Goal: Transaction & Acquisition: Purchase product/service

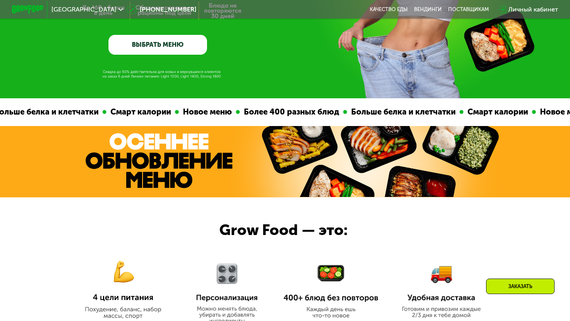
scroll to position [111, 0]
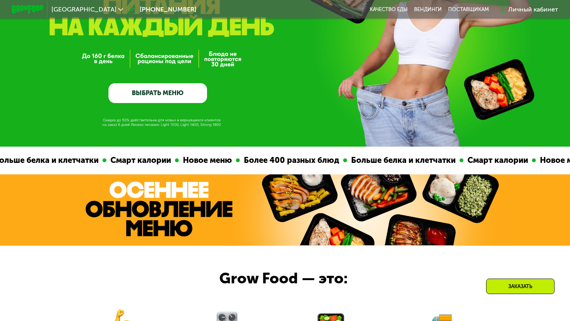
click at [156, 92] on link "ВЫБРАТЬ МЕНЮ" at bounding box center [157, 93] width 99 height 20
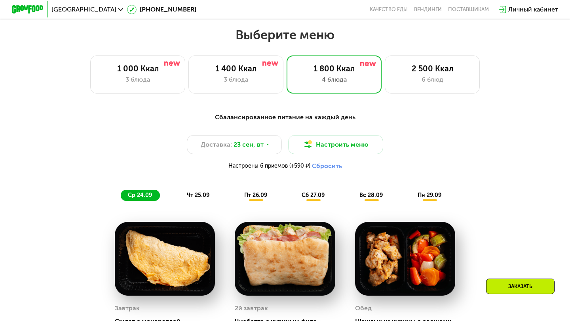
scroll to position [503, 0]
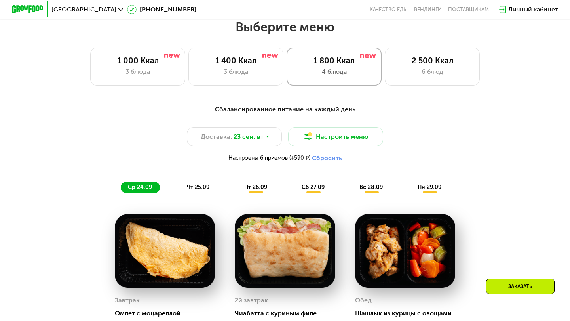
click at [333, 77] on div "1 800 Ккал 4 блюда" at bounding box center [334, 67] width 95 height 38
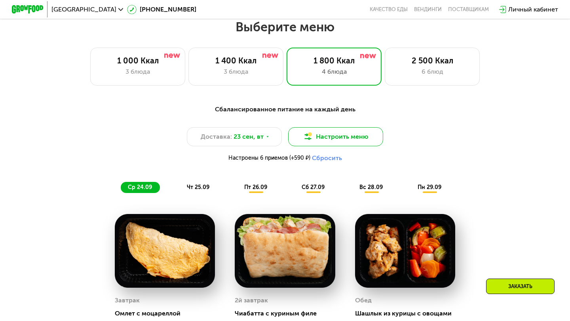
click at [332, 133] on button "Настроить меню" at bounding box center [335, 136] width 95 height 19
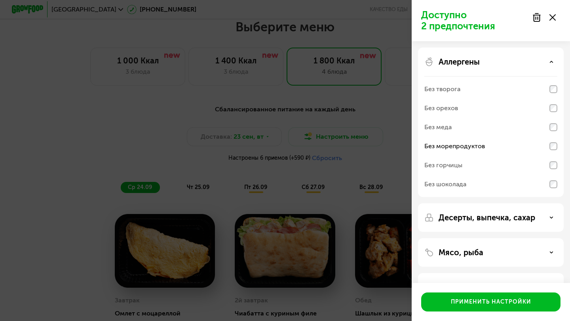
click at [551, 217] on icon at bounding box center [551, 217] width 4 height 4
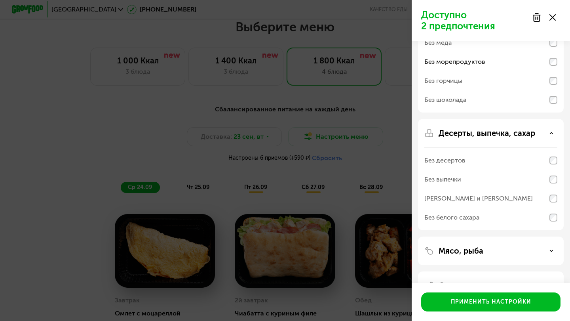
scroll to position [139, 0]
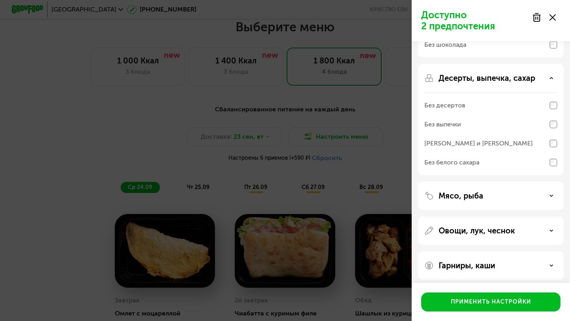
click at [553, 193] on div "Мясо, рыба" at bounding box center [490, 196] width 133 height 10
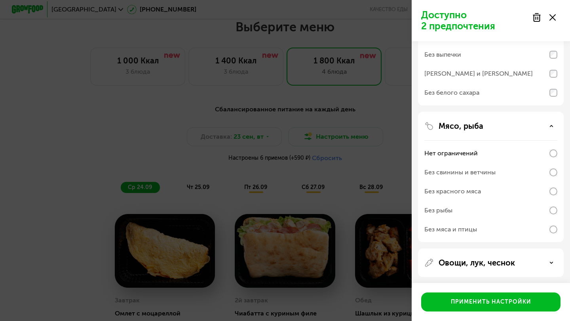
scroll to position [223, 0]
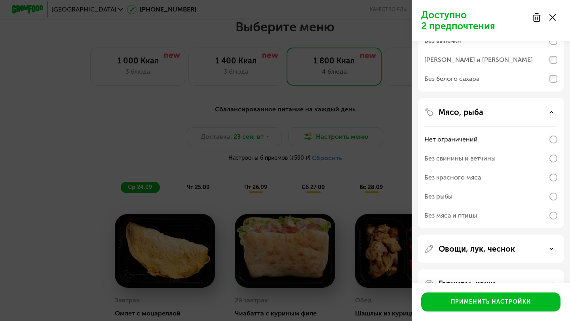
click at [555, 11] on div at bounding box center [543, 18] width 33 height 16
click at [556, 13] on div at bounding box center [543, 18] width 33 height 16
click at [554, 16] on use at bounding box center [552, 17] width 6 height 6
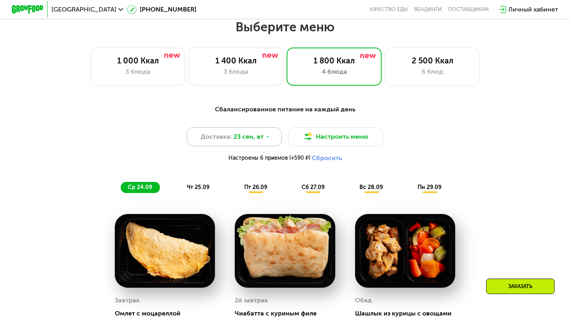
click at [250, 140] on span "23 сен, вт" at bounding box center [249, 137] width 30 height 10
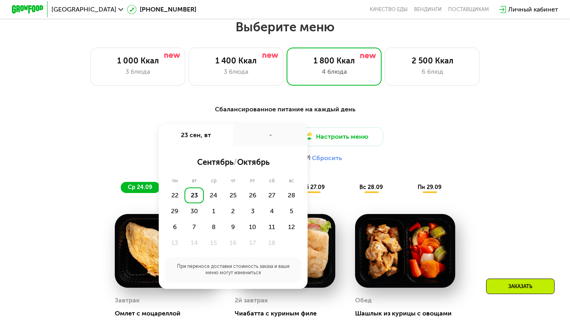
click at [431, 152] on div "Доставка: 23 сен, вт 23 сен, вт - сентябрь / октябрь пн вт ср чт пт сб вс 22 23…" at bounding box center [285, 146] width 469 height 39
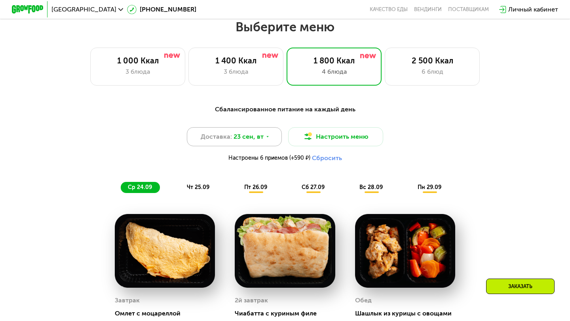
click at [269, 129] on div "Доставка: 23 сен, вт" at bounding box center [234, 136] width 95 height 19
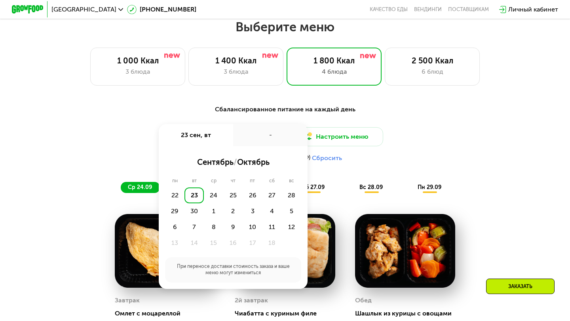
click at [477, 138] on div "Доставка: 23 сен, вт 23 сен, вт - сентябрь / октябрь пн вт ср чт пт сб вс 22 23…" at bounding box center [285, 146] width 469 height 39
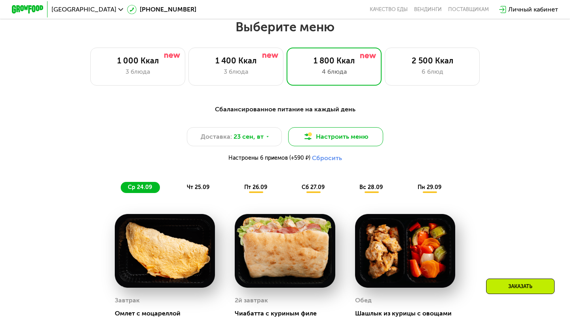
click at [343, 133] on button "Настроить меню" at bounding box center [335, 136] width 95 height 19
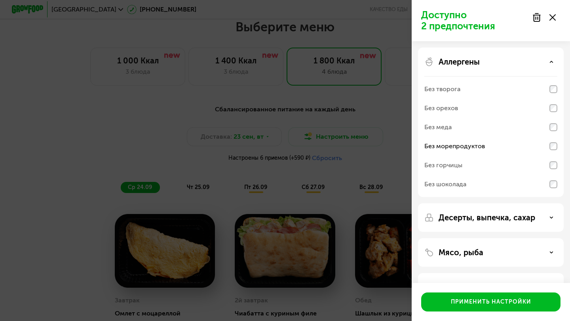
click at [463, 61] on p "Аллергены" at bounding box center [459, 62] width 41 height 10
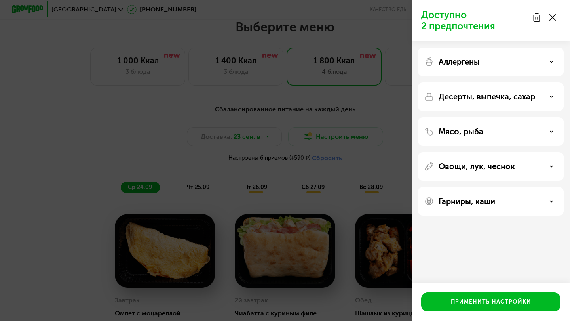
click at [460, 57] on p "Аллергены" at bounding box center [459, 62] width 41 height 10
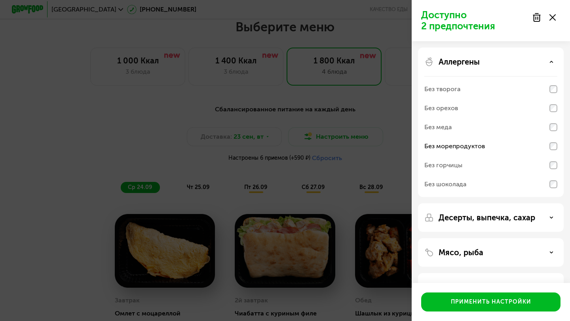
click at [458, 61] on p "Аллергены" at bounding box center [459, 62] width 41 height 10
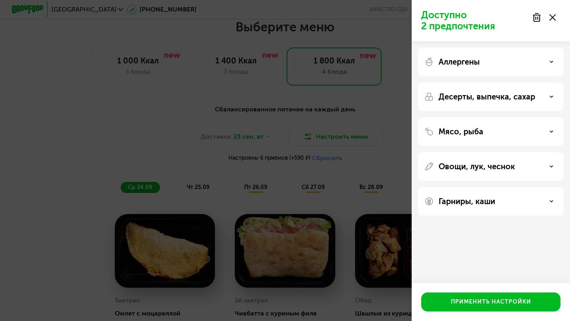
click at [460, 91] on div "Десерты, выпечка, сахар" at bounding box center [491, 96] width 146 height 29
click at [462, 98] on p "Десерты, выпечка, сахар" at bounding box center [487, 97] width 97 height 10
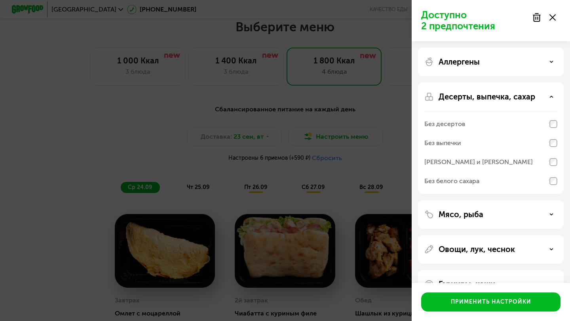
click at [460, 96] on p "Десерты, выпечка, сахар" at bounding box center [487, 97] width 97 height 10
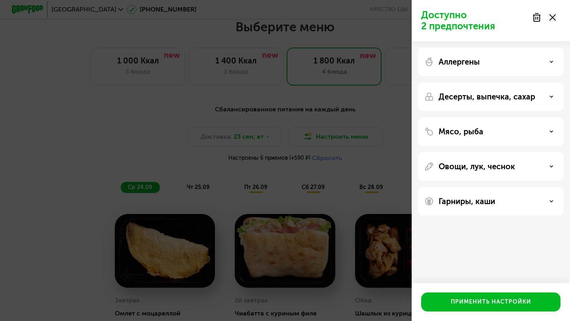
click at [460, 128] on p "Мясо, рыба" at bounding box center [461, 132] width 45 height 10
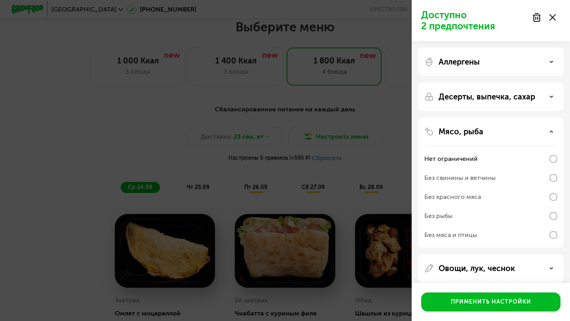
click at [446, 217] on div "Без рыбы" at bounding box center [438, 216] width 28 height 10
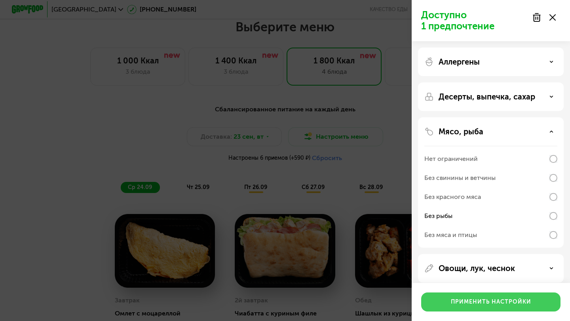
click at [464, 298] on div "Применить настройки" at bounding box center [491, 302] width 80 height 8
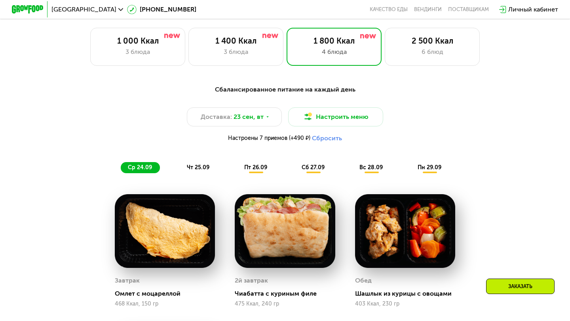
scroll to position [550, 0]
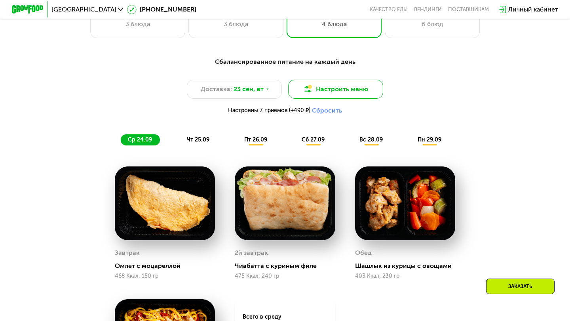
click at [314, 91] on button "Настроить меню" at bounding box center [335, 89] width 95 height 19
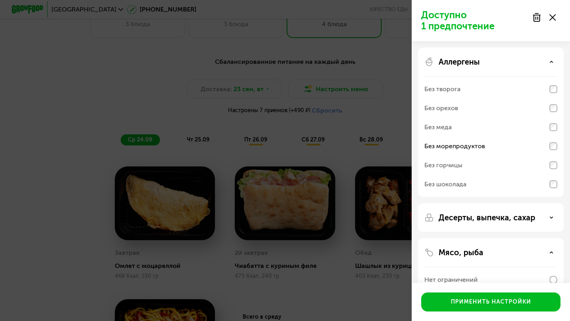
click at [340, 126] on div "Доступно 1 предпочтение Аллергены Без творога Без орехов Без меда Без морепроду…" at bounding box center [285, 160] width 570 height 321
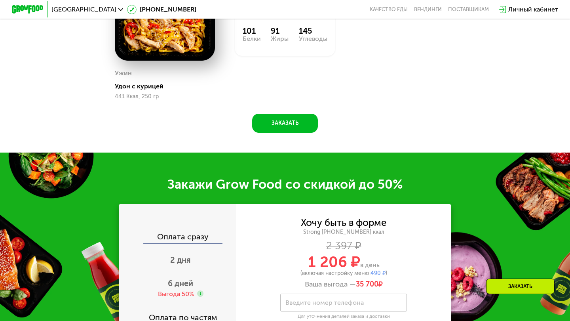
scroll to position [862, 0]
click at [275, 124] on button "Заказать" at bounding box center [285, 123] width 66 height 19
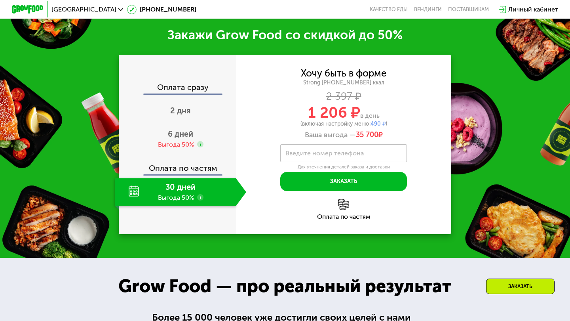
scroll to position [1014, 0]
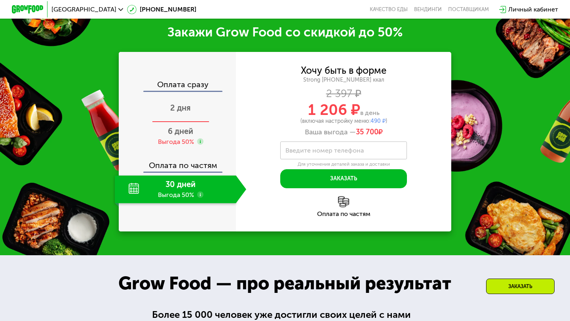
click at [185, 106] on span "2 дня" at bounding box center [180, 108] width 21 height 10
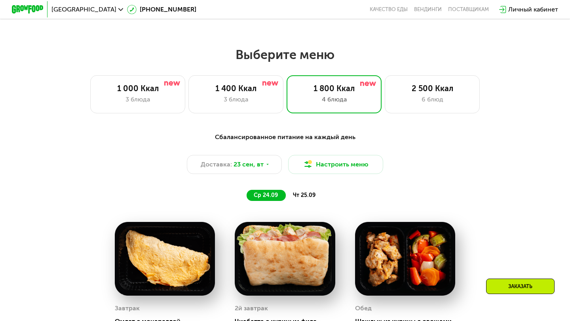
scroll to position [475, 0]
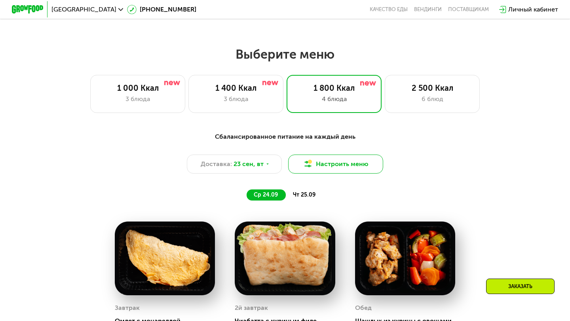
click at [318, 163] on button "Настроить меню" at bounding box center [335, 163] width 95 height 19
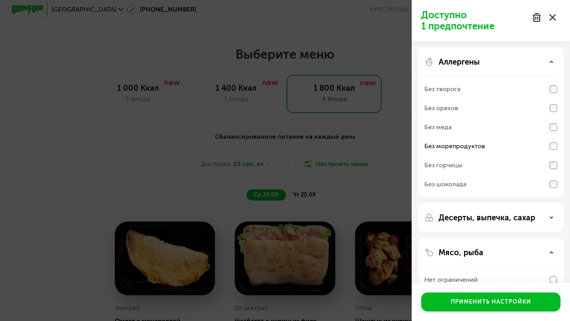
click at [336, 138] on div "Доступно 1 предпочтение Аллергены Без творога Без орехов Без меда Без морепроду…" at bounding box center [285, 160] width 570 height 321
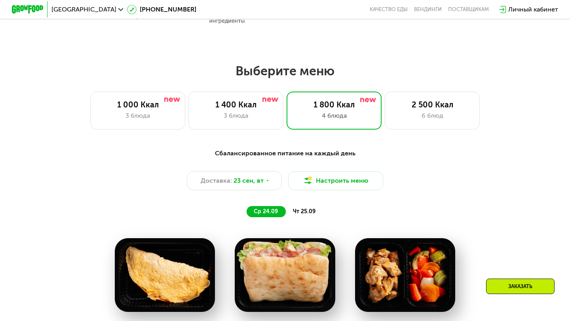
scroll to position [460, 0]
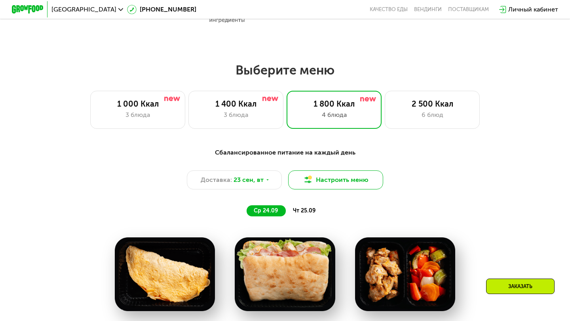
click at [343, 179] on button "Настроить меню" at bounding box center [335, 179] width 95 height 19
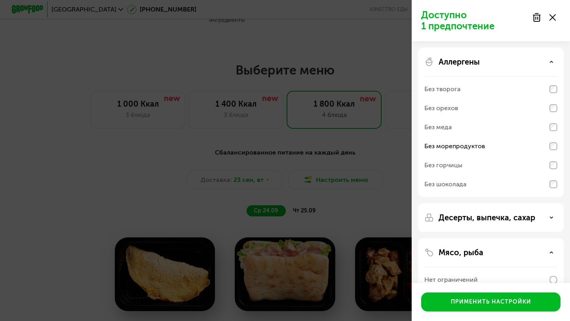
click at [538, 9] on div "Доступно 1 предпочтение" at bounding box center [491, 20] width 158 height 41
click at [538, 20] on use at bounding box center [536, 17] width 7 height 8
click at [551, 16] on use at bounding box center [552, 17] width 6 height 6
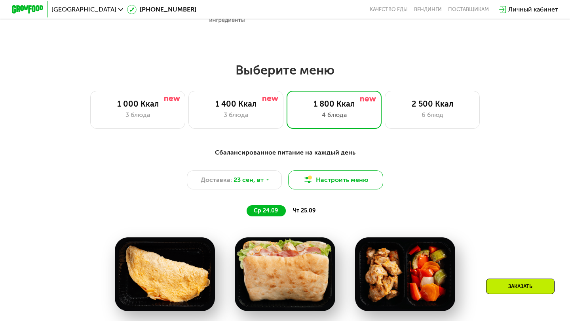
click at [340, 181] on button "Настроить меню" at bounding box center [335, 179] width 95 height 19
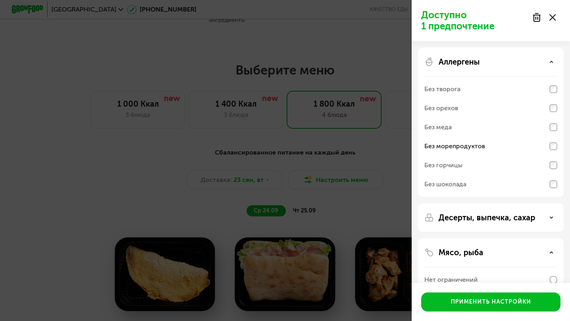
click at [346, 175] on div "Доступно 1 предпочтение Аллергены Без творога Без орехов Без меда Без морепроду…" at bounding box center [285, 160] width 570 height 321
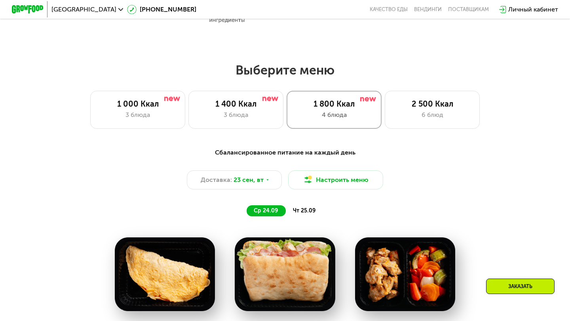
click at [328, 102] on div "1 800 Ккал" at bounding box center [334, 104] width 78 height 10
click at [239, 114] on div "3 блюда" at bounding box center [236, 115] width 78 height 10
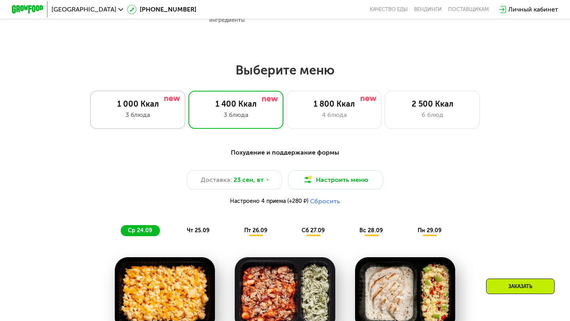
click at [142, 107] on div "1 000 Ккал" at bounding box center [138, 104] width 78 height 10
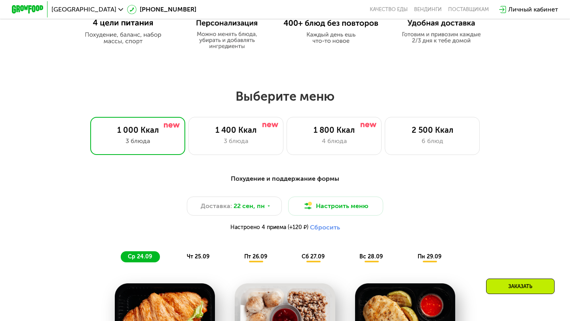
scroll to position [425, 0]
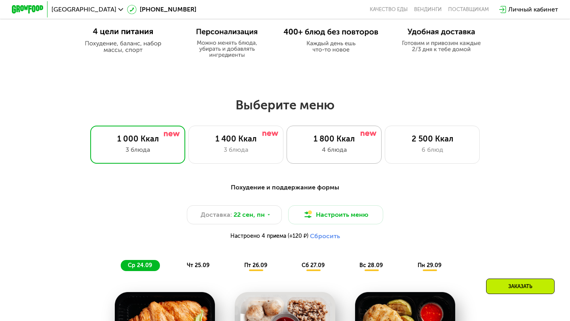
click at [320, 145] on div "4 блюда" at bounding box center [334, 150] width 78 height 10
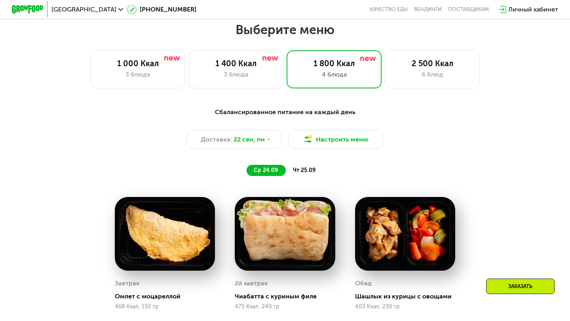
scroll to position [496, 0]
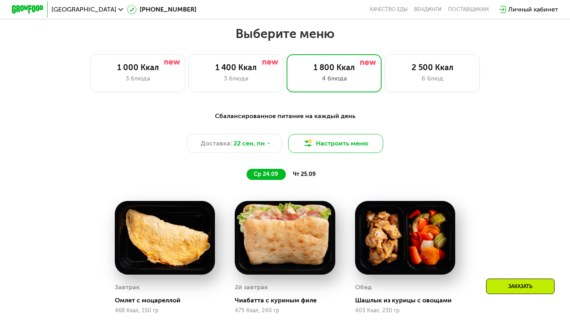
click at [329, 142] on button "Настроить меню" at bounding box center [335, 143] width 95 height 19
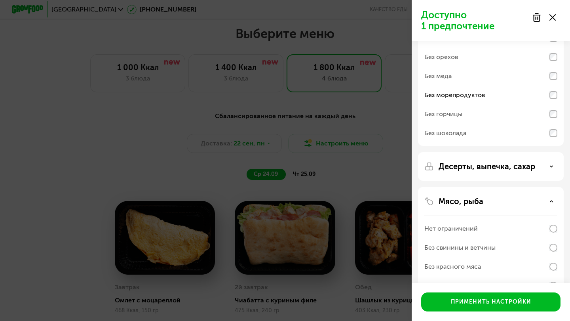
scroll to position [53, 0]
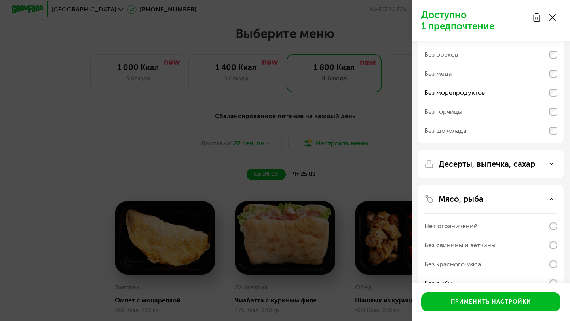
click at [489, 167] on p "Десерты, выпечка, сахар" at bounding box center [487, 164] width 97 height 10
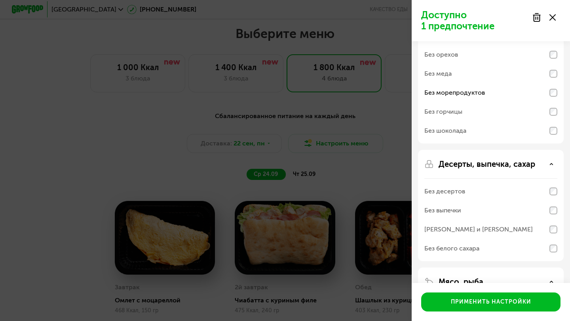
click at [489, 167] on p "Десерты, выпечка, сахар" at bounding box center [487, 164] width 97 height 10
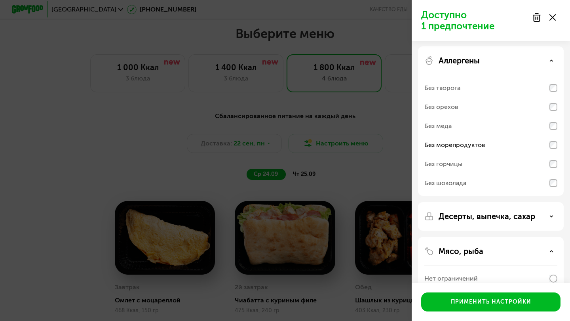
scroll to position [0, 0]
click at [551, 64] on div "Аллергены" at bounding box center [490, 62] width 133 height 10
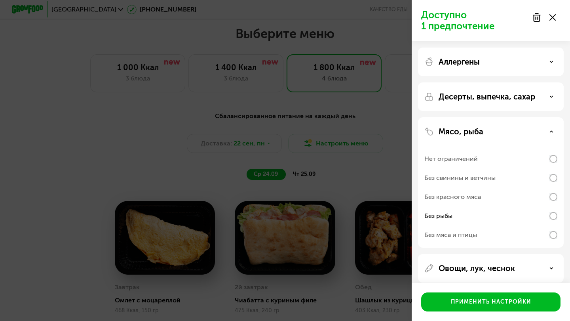
click at [544, 72] on div "Аллергены" at bounding box center [491, 62] width 146 height 29
click at [545, 62] on div "Аллергены" at bounding box center [490, 62] width 133 height 10
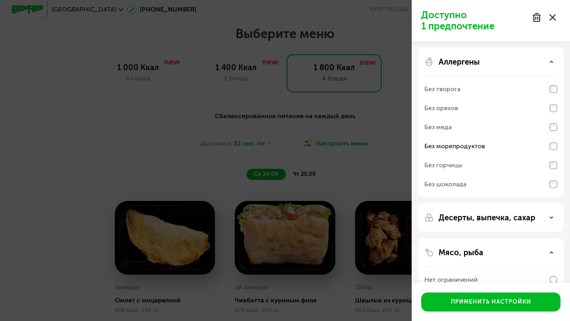
click at [551, 61] on use at bounding box center [551, 61] width 3 height 1
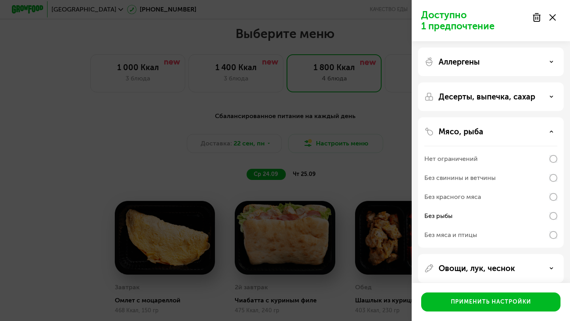
click at [540, 95] on div "Десерты, выпечка, сахар" at bounding box center [490, 97] width 133 height 10
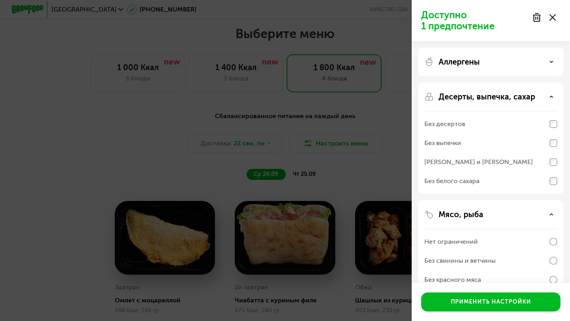
click at [540, 95] on div "Десерты, выпечка, сахар" at bounding box center [490, 97] width 133 height 10
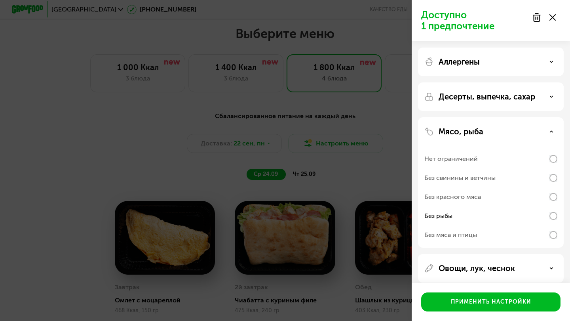
click at [523, 236] on div "Без мяса и птицы" at bounding box center [490, 234] width 133 height 19
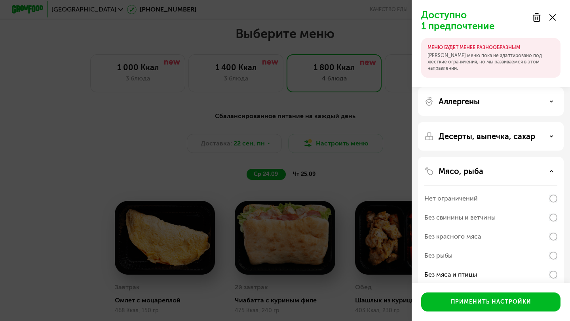
click at [506, 170] on div "Мясо, рыба" at bounding box center [490, 171] width 133 height 10
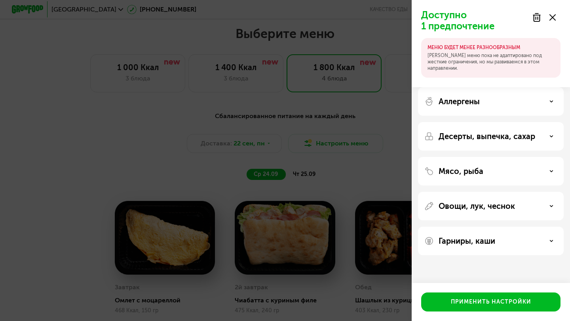
click at [502, 207] on p "Овощи, лук, чеснок" at bounding box center [477, 206] width 76 height 10
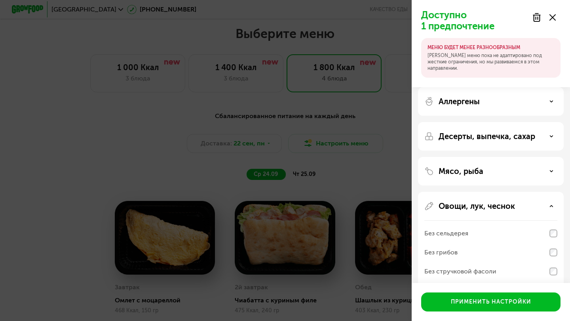
click at [502, 207] on p "Овощи, лук, чеснок" at bounding box center [477, 206] width 76 height 10
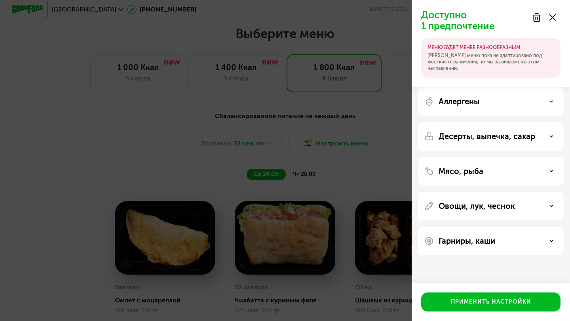
click at [474, 241] on p "Гарниры, каши" at bounding box center [467, 241] width 57 height 10
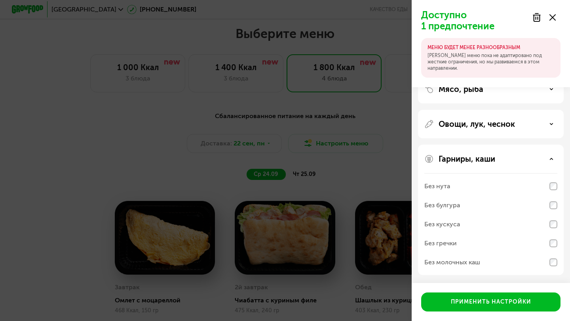
scroll to position [82, 0]
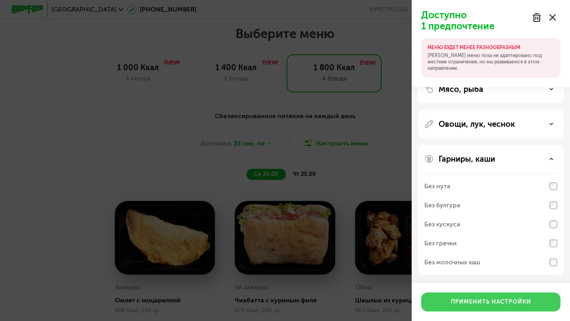
click at [479, 300] on div "Применить настройки" at bounding box center [491, 302] width 80 height 8
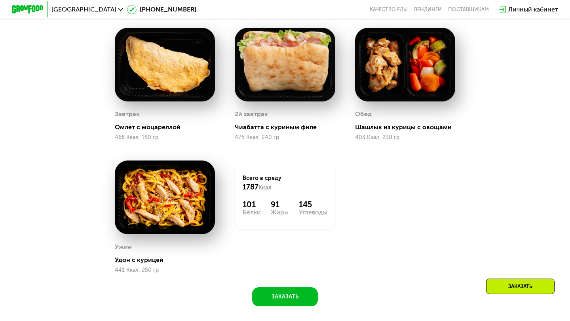
scroll to position [687, 0]
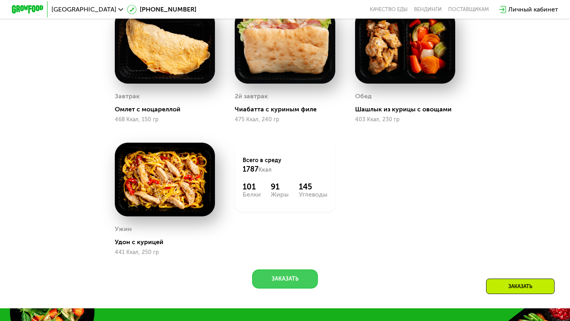
click at [272, 280] on button "Заказать" at bounding box center [285, 278] width 66 height 19
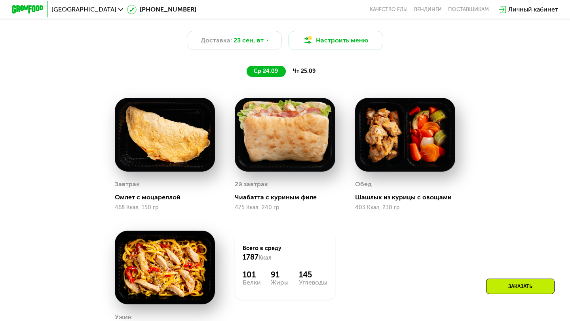
scroll to position [596, 0]
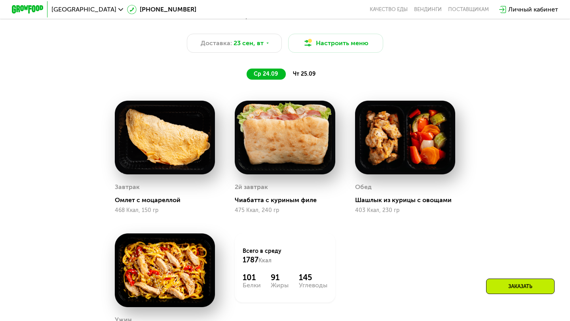
click at [296, 148] on img at bounding box center [285, 138] width 100 height 74
click at [421, 136] on img at bounding box center [405, 138] width 100 height 74
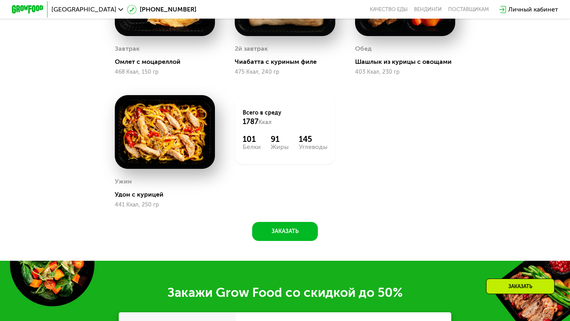
scroll to position [734, 0]
click at [304, 236] on button "Заказать" at bounding box center [285, 231] width 66 height 19
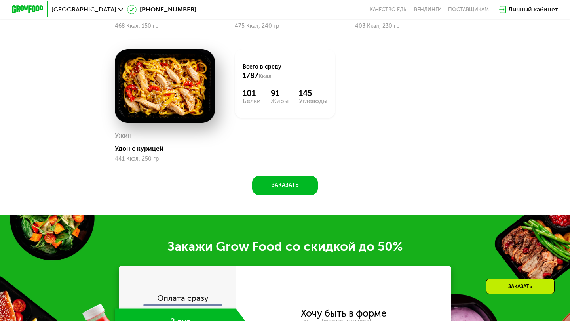
scroll to position [781, 0]
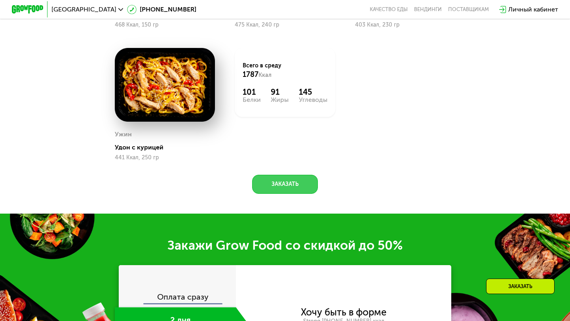
click at [281, 178] on button "Заказать" at bounding box center [285, 184] width 66 height 19
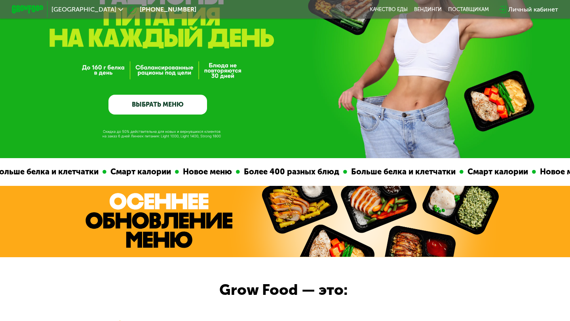
scroll to position [103, 0]
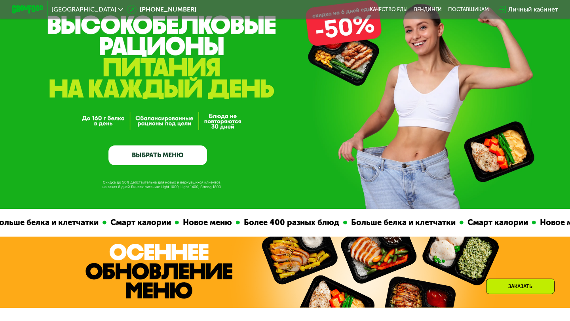
click at [152, 150] on link "ВЫБРАТЬ МЕНЮ" at bounding box center [157, 155] width 99 height 20
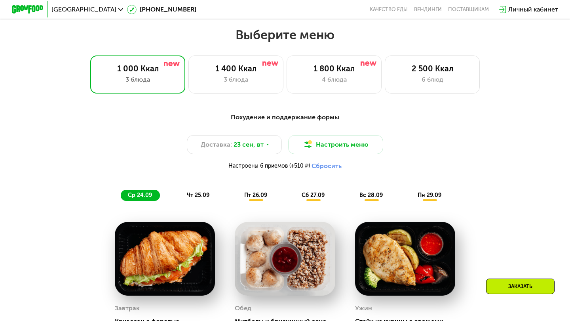
scroll to position [503, 0]
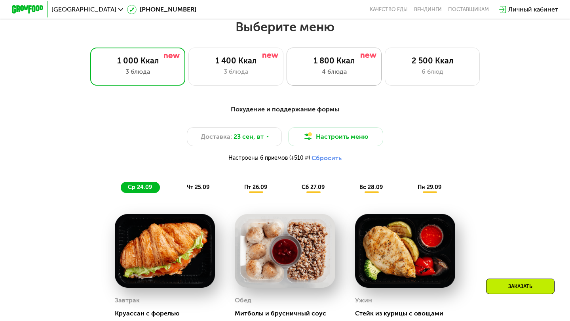
click at [333, 73] on div "4 блюда" at bounding box center [334, 72] width 78 height 10
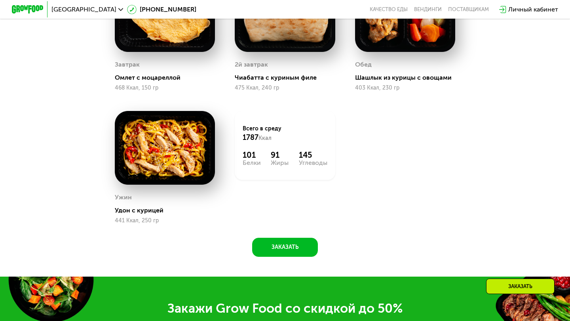
scroll to position [739, 0]
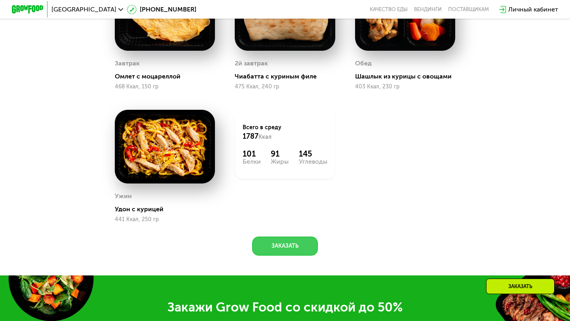
click at [296, 249] on button "Заказать" at bounding box center [285, 245] width 66 height 19
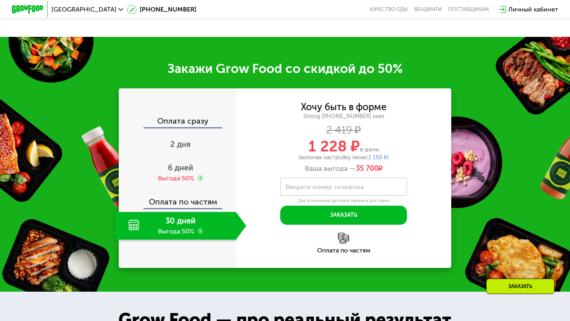
scroll to position [1014, 0]
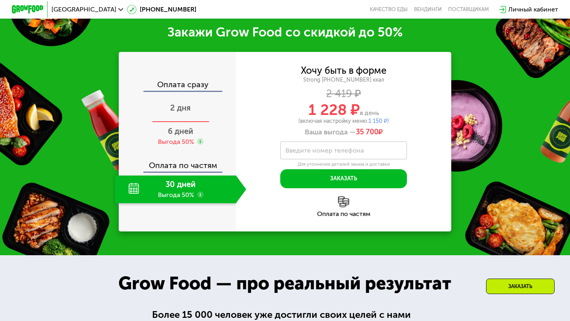
click at [182, 107] on span "2 дня" at bounding box center [180, 108] width 21 height 10
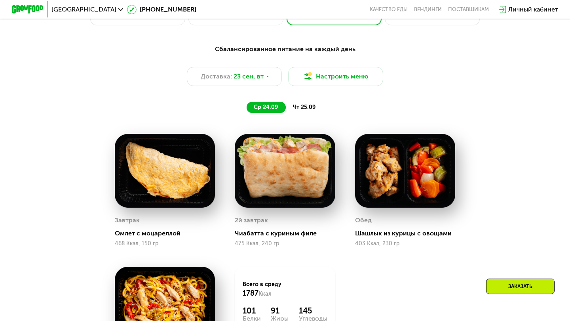
scroll to position [567, 0]
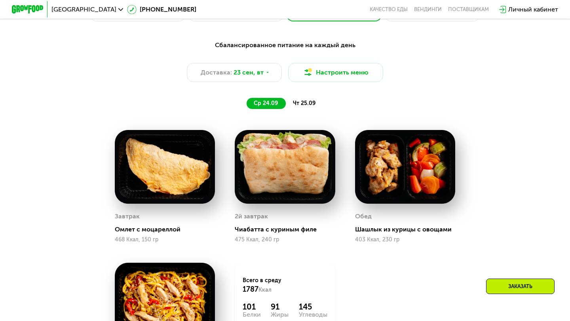
click at [306, 102] on span "чт 25.09" at bounding box center [304, 103] width 23 height 7
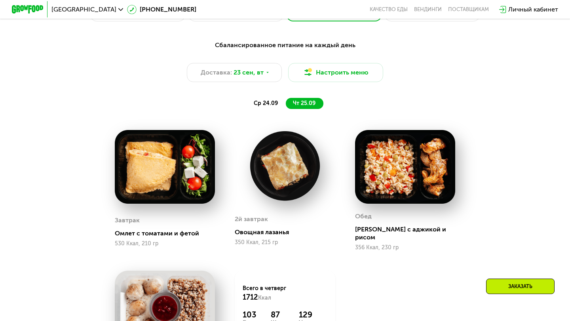
click at [268, 103] on span "ср 24.09" at bounding box center [266, 103] width 24 height 7
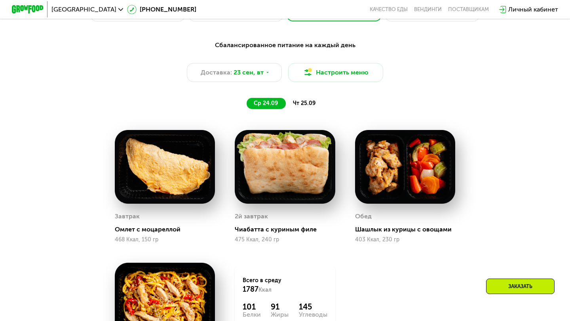
click at [302, 107] on div "чт 25.09" at bounding box center [305, 103] width 38 height 11
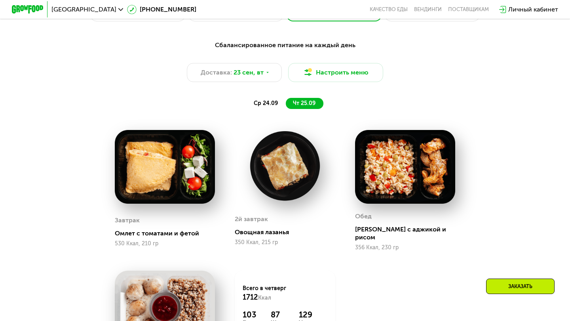
click at [264, 103] on span "ср 24.09" at bounding box center [266, 103] width 24 height 7
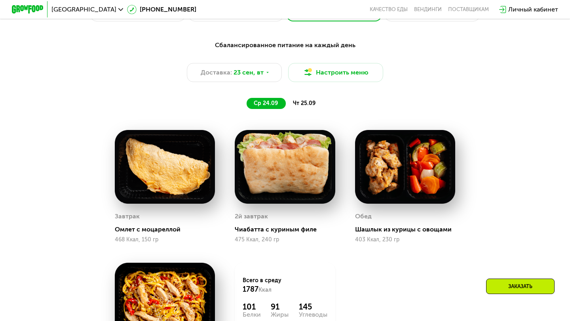
click at [302, 104] on span "чт 25.09" at bounding box center [304, 103] width 23 height 7
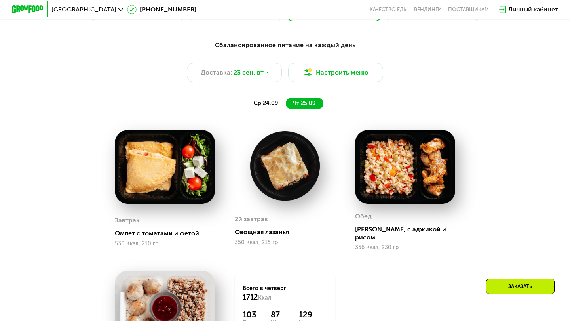
click at [268, 106] on div "ср 24.09" at bounding box center [266, 103] width 39 height 11
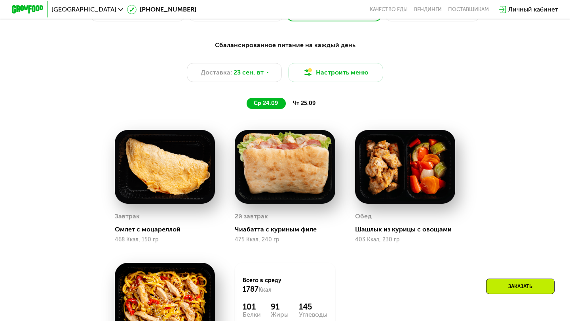
click at [301, 100] on span "чт 25.09" at bounding box center [304, 103] width 23 height 7
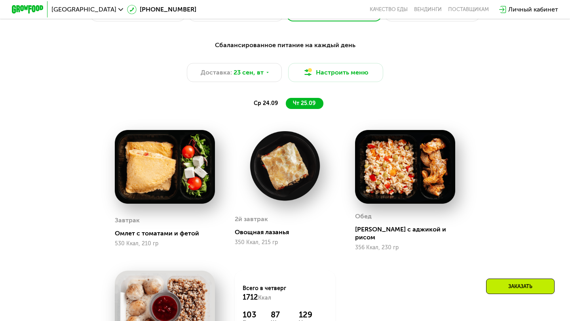
click at [267, 101] on span "ср 24.09" at bounding box center [266, 103] width 24 height 7
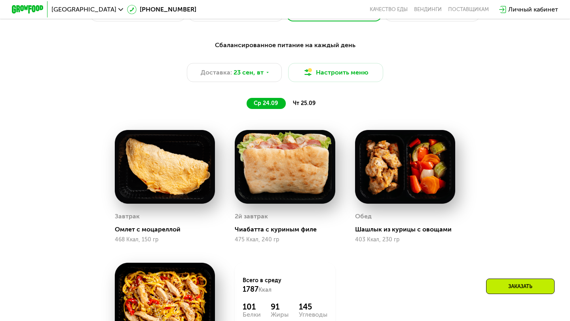
click at [304, 100] on span "чт 25.09" at bounding box center [304, 103] width 23 height 7
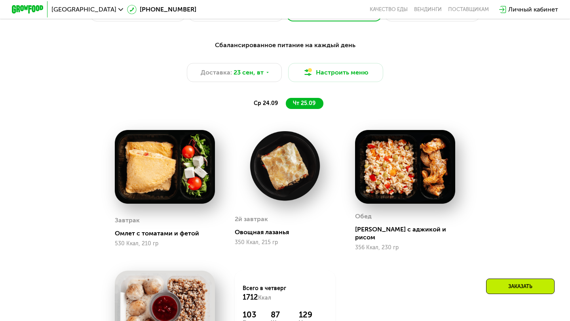
click at [274, 106] on div "ср 24.09" at bounding box center [266, 103] width 39 height 11
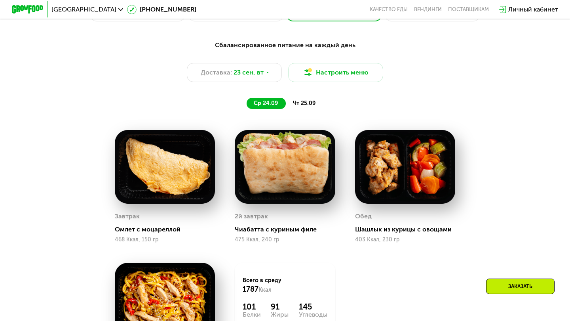
click at [299, 103] on span "чт 25.09" at bounding box center [304, 103] width 23 height 7
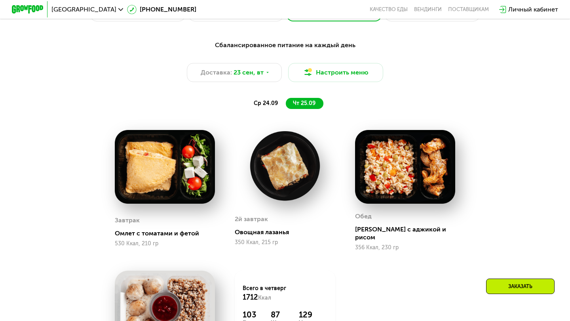
click at [265, 103] on span "ср 24.09" at bounding box center [266, 103] width 24 height 7
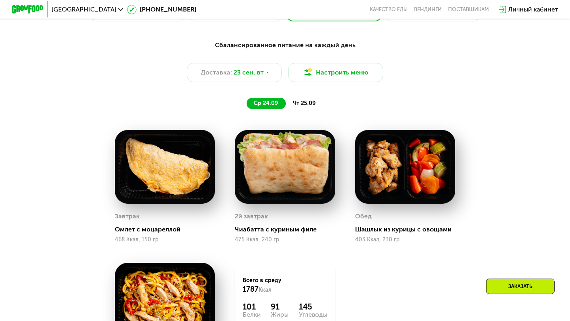
click at [296, 100] on span "чт 25.09" at bounding box center [304, 103] width 23 height 7
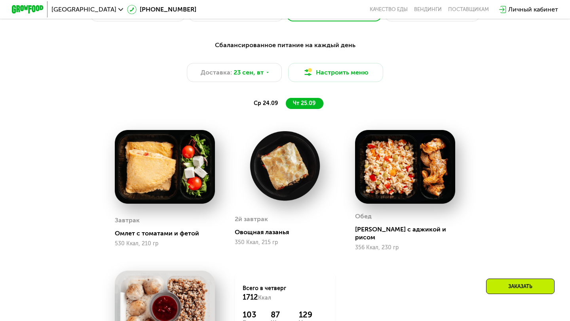
click at [254, 100] on span "ср 24.09" at bounding box center [266, 103] width 24 height 7
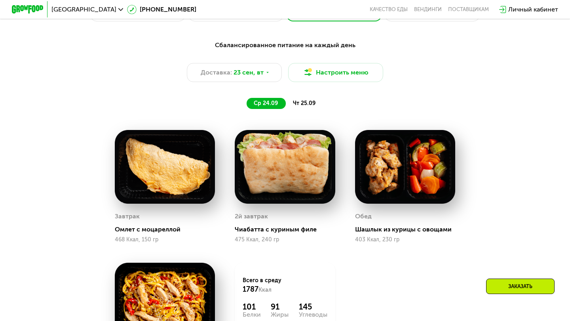
click at [300, 100] on span "чт 25.09" at bounding box center [304, 103] width 23 height 7
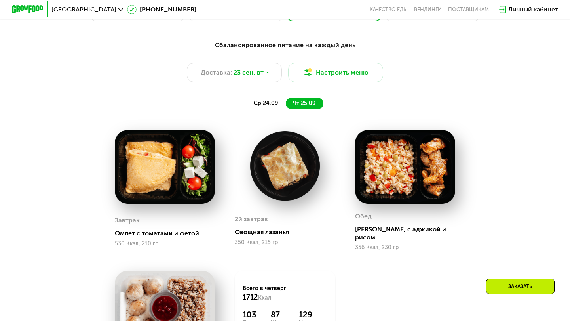
click at [262, 107] on div "ср 24.09" at bounding box center [266, 103] width 39 height 11
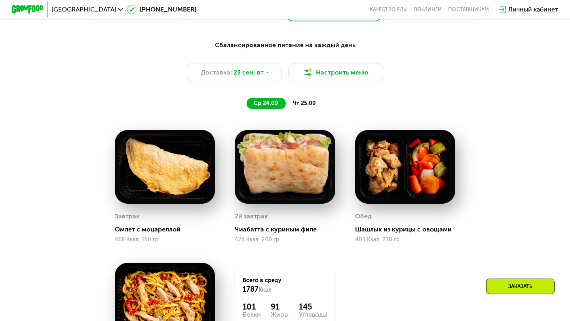
click at [303, 104] on span "чт 25.09" at bounding box center [304, 103] width 23 height 7
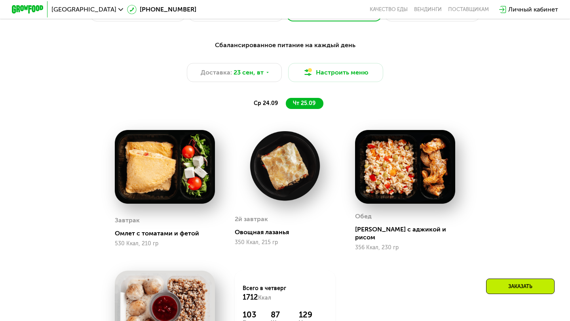
click at [264, 104] on span "ср 24.09" at bounding box center [266, 103] width 24 height 7
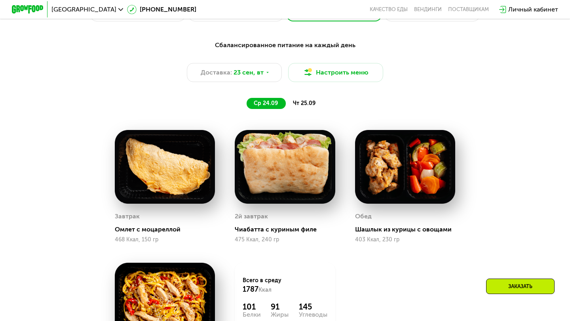
click at [297, 100] on span "чт 25.09" at bounding box center [304, 103] width 23 height 7
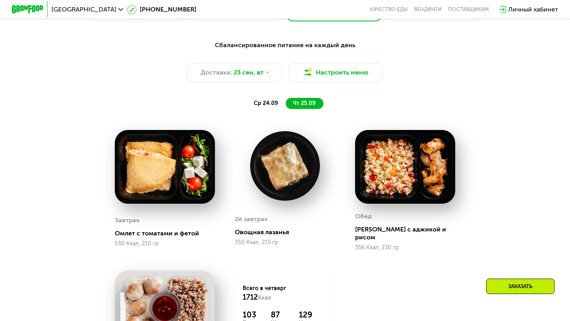
click at [264, 100] on span "ср 24.09" at bounding box center [266, 103] width 24 height 7
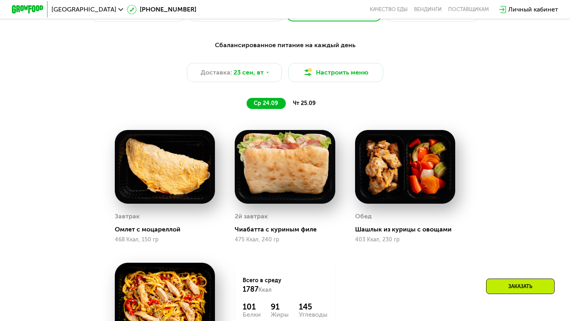
click at [290, 100] on div "чт 25.09" at bounding box center [305, 103] width 38 height 11
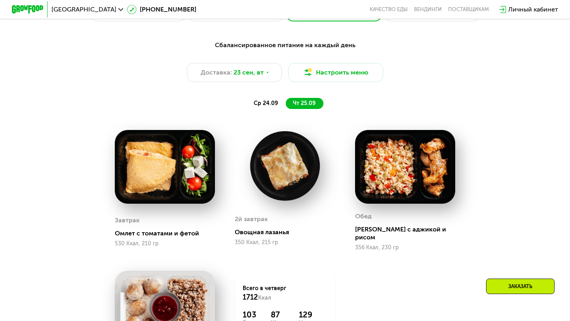
click at [270, 100] on span "ср 24.09" at bounding box center [266, 103] width 24 height 7
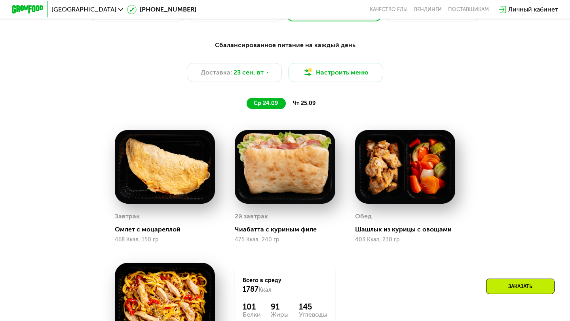
click at [300, 98] on div "чт 25.09" at bounding box center [305, 103] width 38 height 11
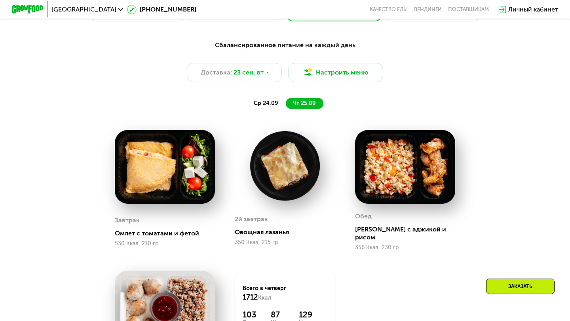
click at [266, 106] on span "ср 24.09" at bounding box center [266, 103] width 24 height 7
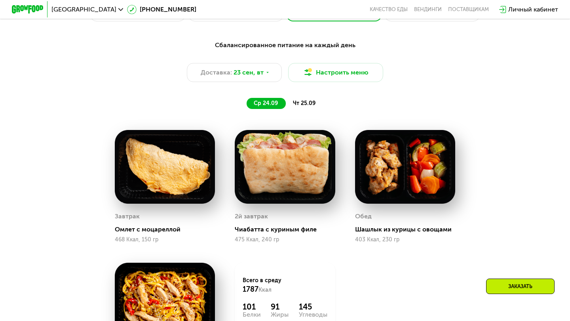
click at [303, 101] on span "чт 25.09" at bounding box center [304, 103] width 23 height 7
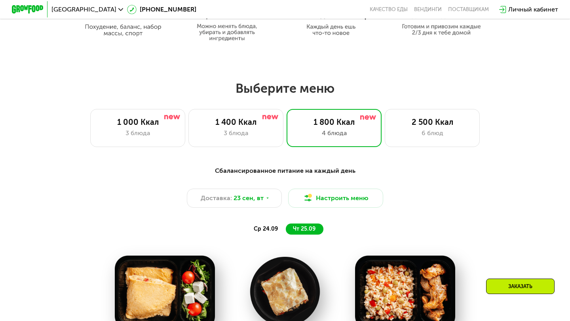
scroll to position [442, 0]
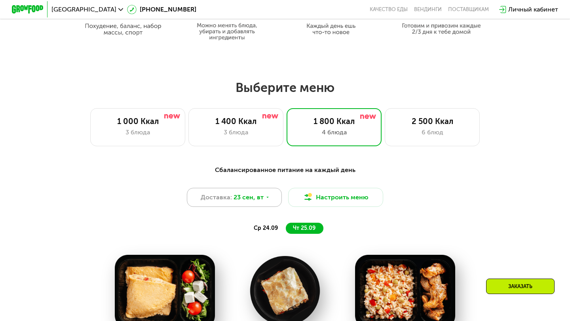
click at [266, 200] on div "Доставка: [DATE]" at bounding box center [234, 197] width 95 height 19
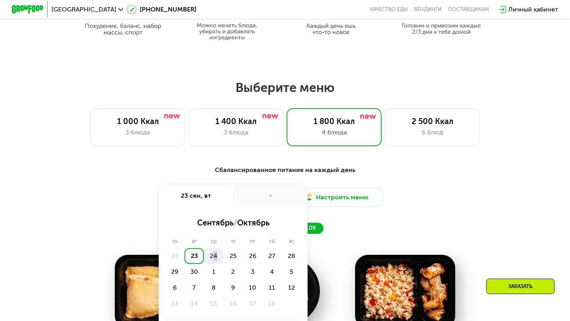
click at [216, 254] on div "24" at bounding box center [213, 256] width 19 height 16
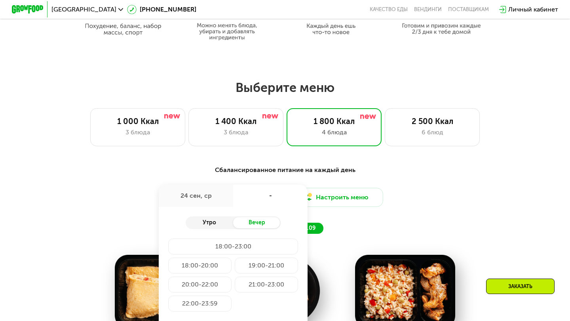
click at [209, 222] on div "Утро" at bounding box center [210, 222] width 48 height 11
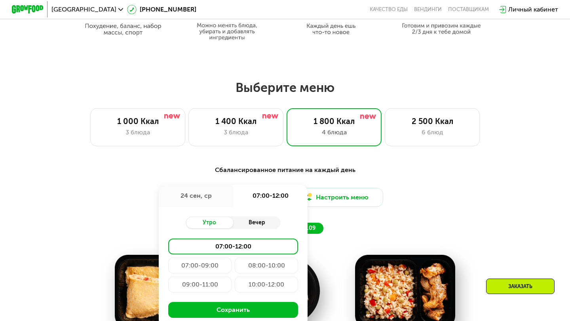
click at [255, 218] on div "Вечер" at bounding box center [257, 222] width 48 height 11
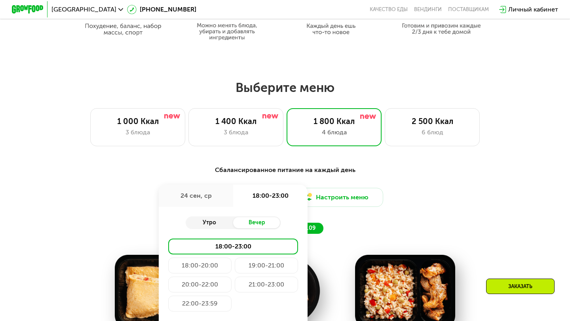
click at [215, 224] on div "Утро" at bounding box center [210, 222] width 48 height 11
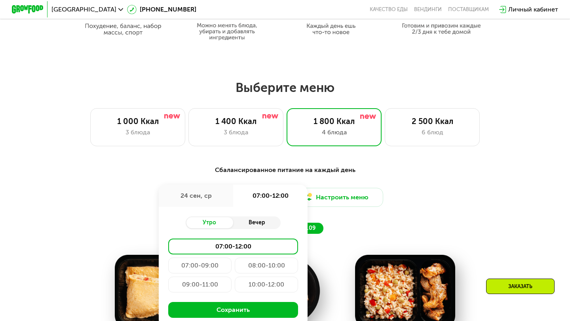
click at [254, 222] on div "Вечер" at bounding box center [257, 222] width 48 height 11
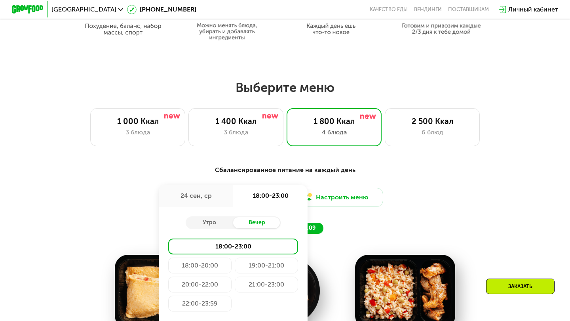
click at [203, 265] on div "18:00-20:00" at bounding box center [199, 265] width 63 height 16
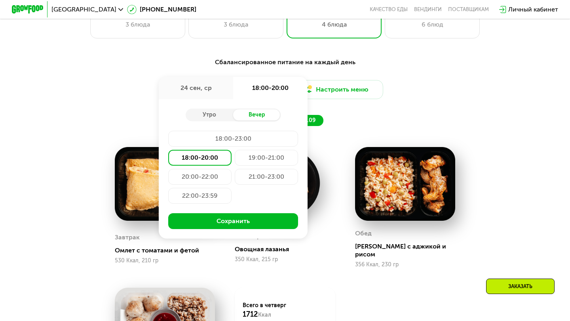
scroll to position [550, 0]
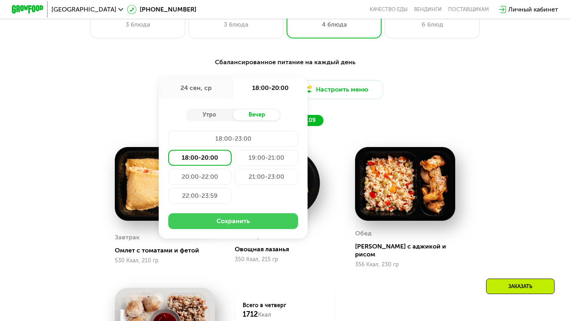
click at [228, 219] on button "Сохранить" at bounding box center [233, 221] width 130 height 16
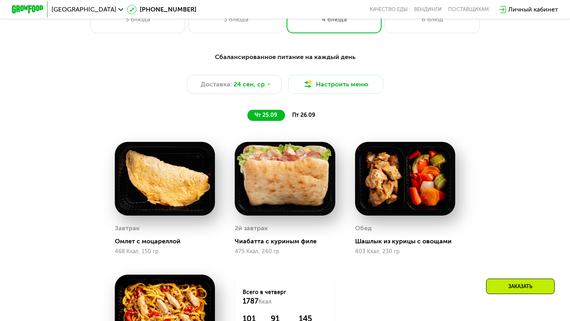
scroll to position [549, 0]
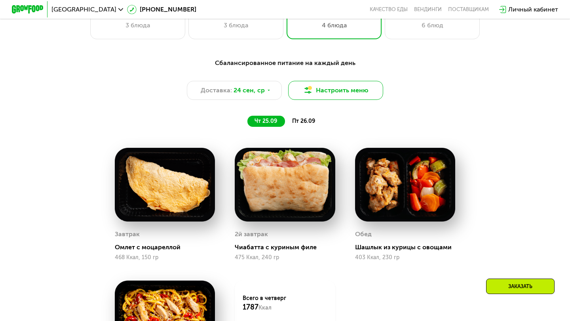
click at [312, 83] on button "Настроить меню" at bounding box center [335, 90] width 95 height 19
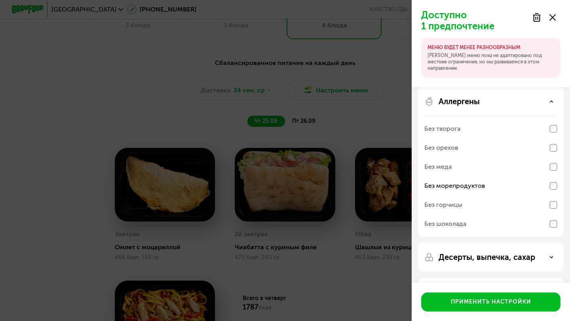
click at [553, 18] on use at bounding box center [552, 17] width 6 height 6
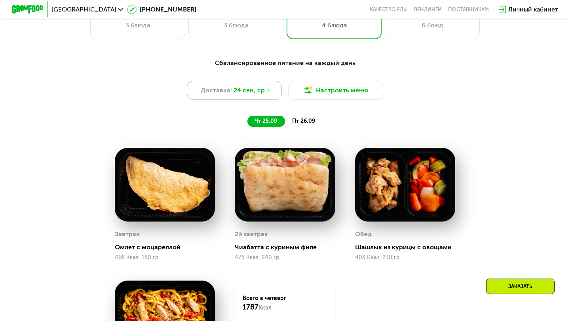
click at [264, 89] on div "Доставка: 24 сен, ср" at bounding box center [234, 90] width 95 height 19
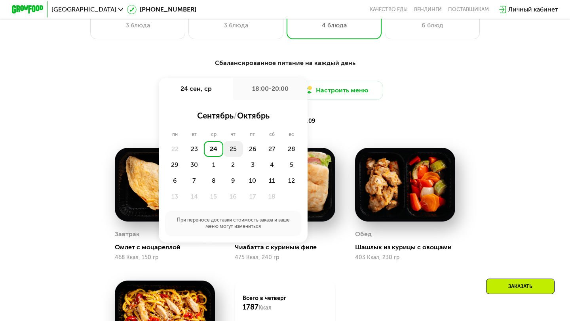
click at [237, 145] on div "25" at bounding box center [232, 149] width 19 height 16
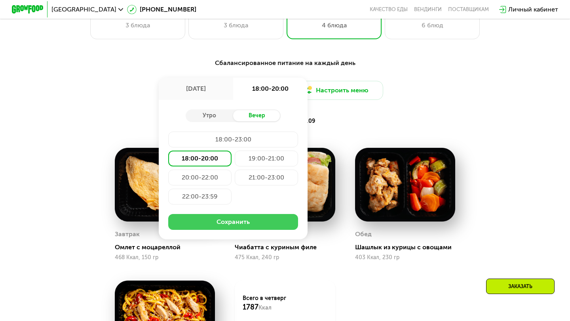
click at [222, 222] on button "Сохранить" at bounding box center [233, 222] width 130 height 16
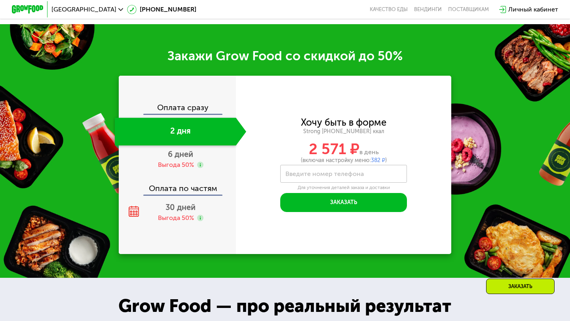
scroll to position [1084, 0]
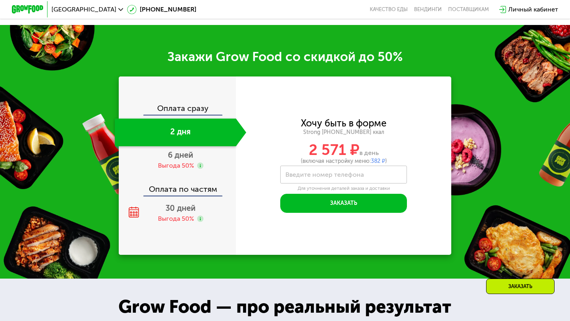
click at [179, 137] on div "2 дня" at bounding box center [175, 132] width 121 height 28
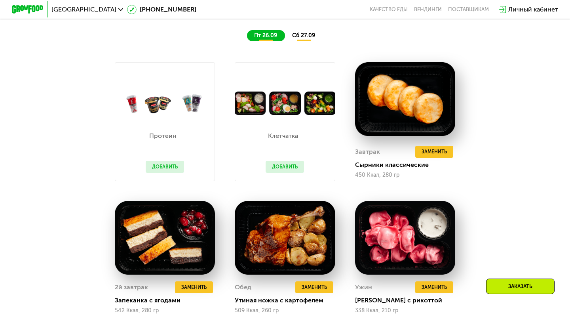
scroll to position [658, 0]
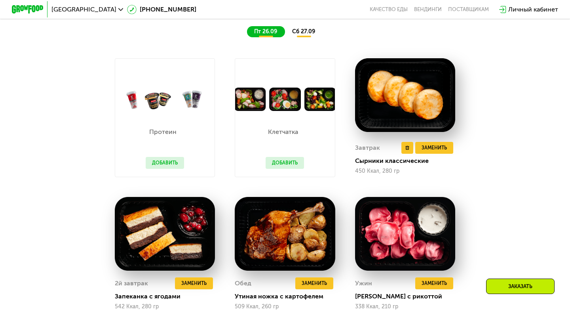
click at [422, 110] on img at bounding box center [405, 95] width 100 height 74
click at [439, 151] on span "Заменить" at bounding box center [434, 148] width 25 height 8
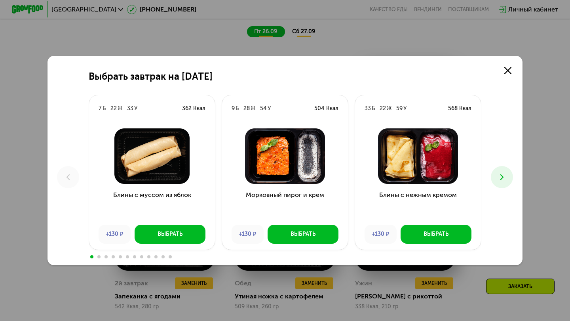
click at [502, 177] on icon at bounding box center [502, 177] width 10 height 10
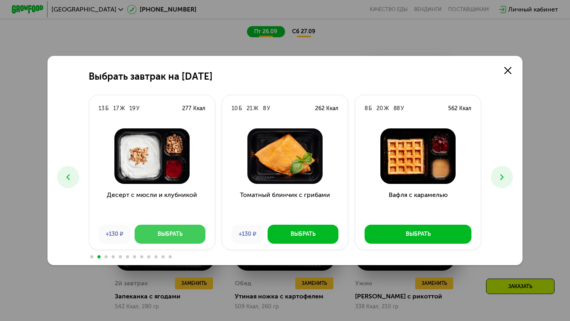
click at [158, 231] on div "Выбрать" at bounding box center [170, 234] width 25 height 8
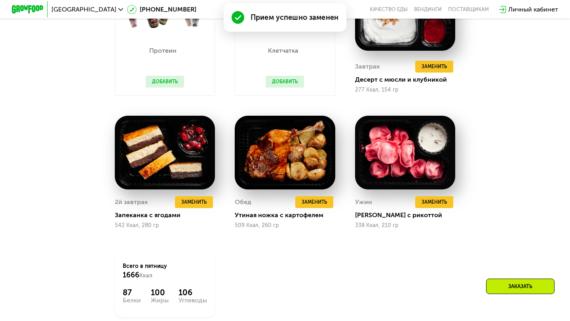
scroll to position [748, 0]
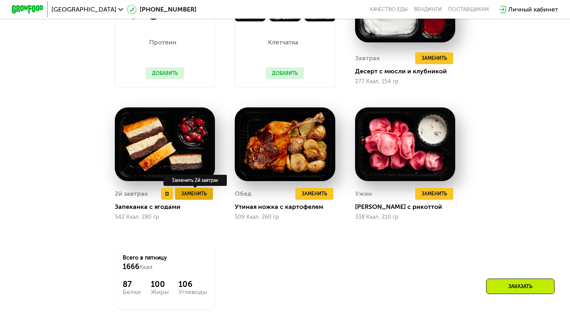
click at [193, 193] on span "Заменить" at bounding box center [193, 194] width 25 height 8
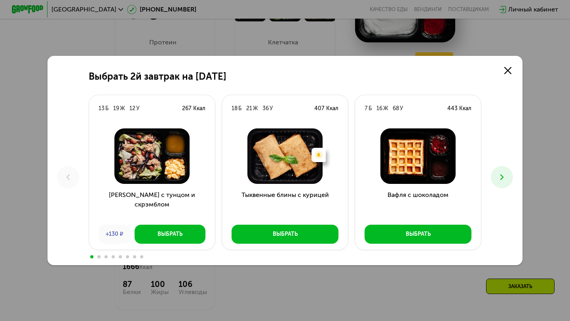
click at [499, 176] on icon at bounding box center [502, 177] width 10 height 10
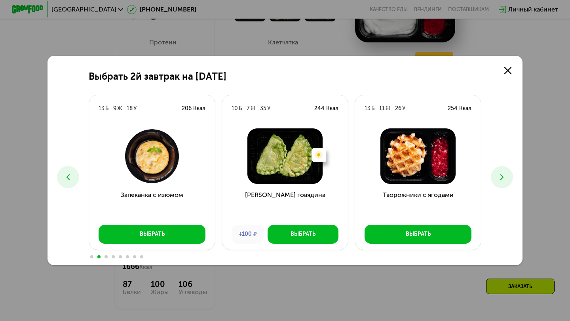
click at [499, 176] on icon at bounding box center [502, 177] width 10 height 10
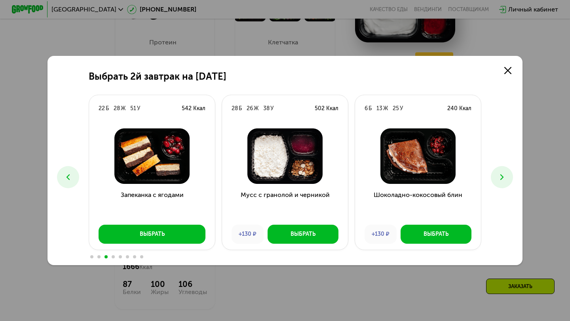
click at [499, 176] on icon at bounding box center [502, 177] width 10 height 10
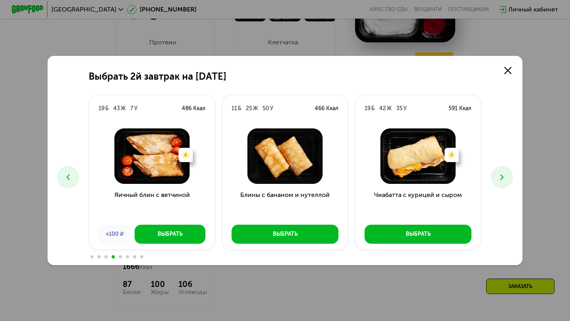
click at [498, 179] on icon at bounding box center [502, 177] width 10 height 10
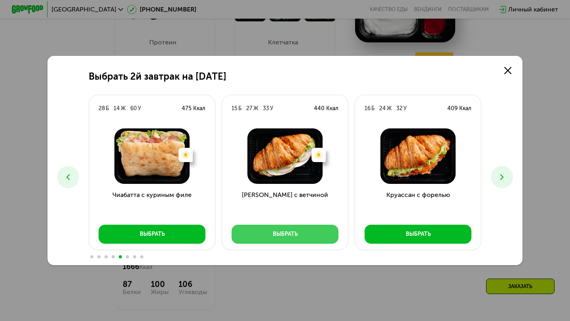
click at [286, 234] on div "Выбрать" at bounding box center [285, 234] width 25 height 8
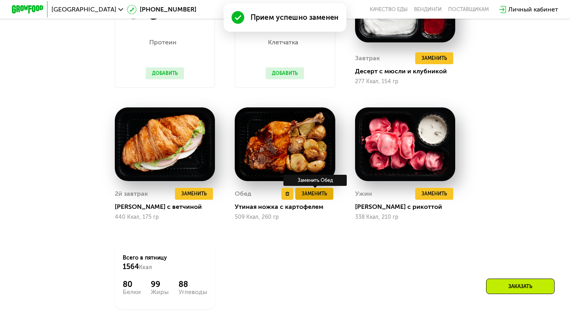
click at [319, 194] on span "Заменить" at bounding box center [314, 194] width 25 height 8
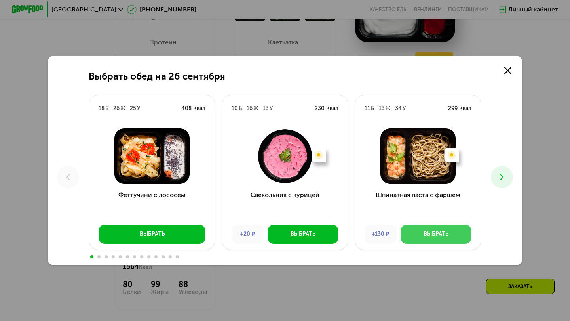
click at [437, 236] on div "Выбрать" at bounding box center [436, 234] width 25 height 8
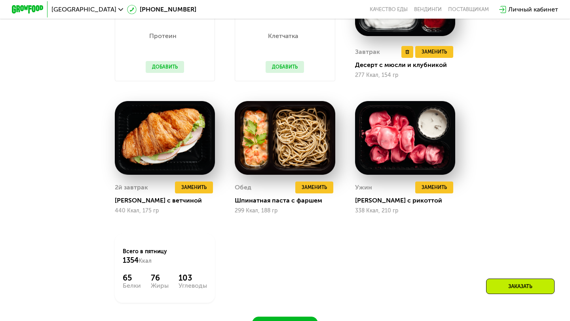
scroll to position [754, 0]
click at [436, 186] on span "Заменить" at bounding box center [434, 187] width 25 height 8
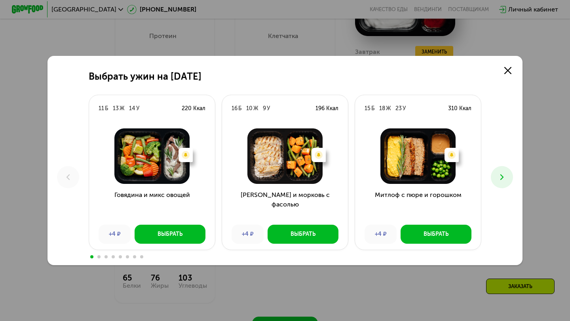
click at [494, 173] on button at bounding box center [502, 177] width 22 height 22
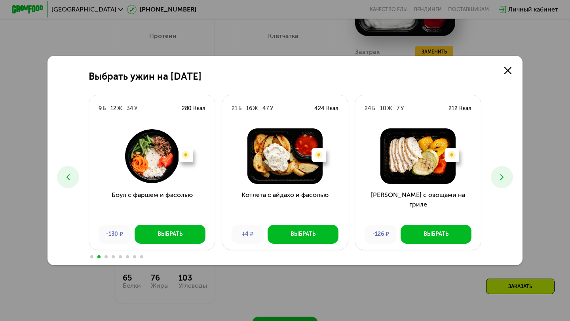
click at [501, 180] on use at bounding box center [501, 177] width 3 height 6
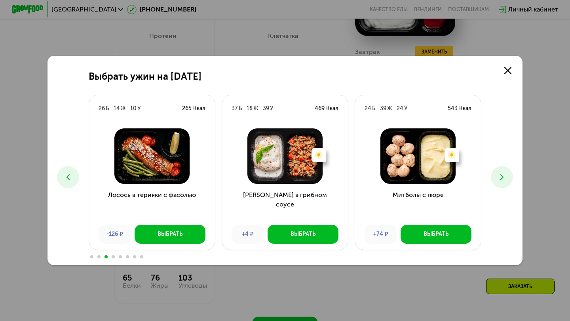
click at [501, 180] on use at bounding box center [501, 177] width 3 height 6
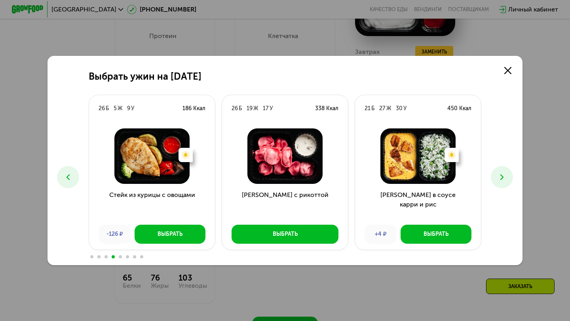
click at [501, 180] on use at bounding box center [501, 177] width 3 height 6
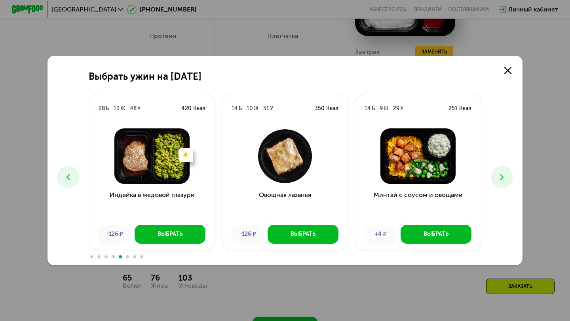
click at [501, 180] on use at bounding box center [501, 177] width 3 height 6
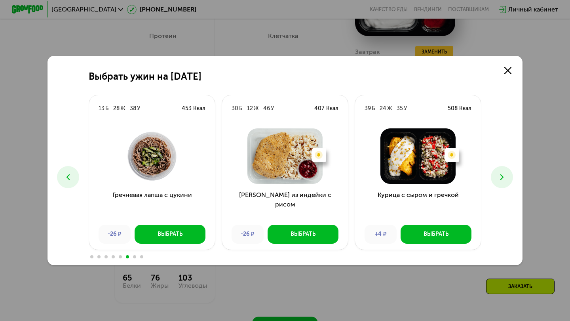
click at [501, 180] on use at bounding box center [501, 177] width 3 height 6
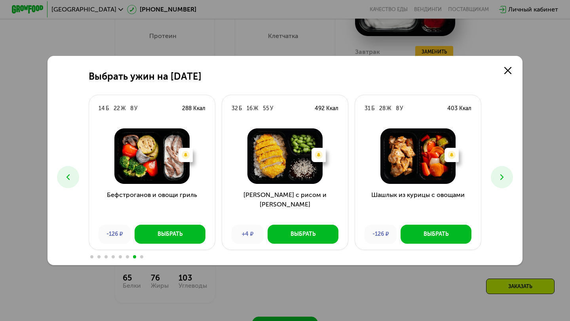
click at [503, 181] on icon at bounding box center [502, 177] width 10 height 10
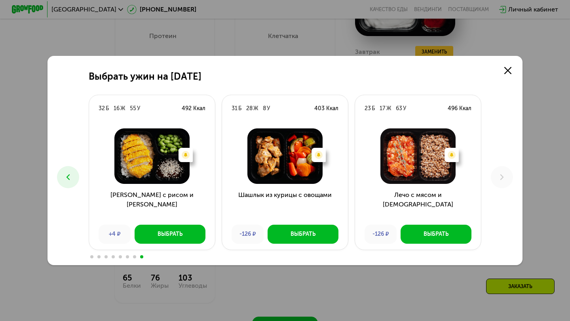
click at [65, 171] on button at bounding box center [68, 177] width 22 height 22
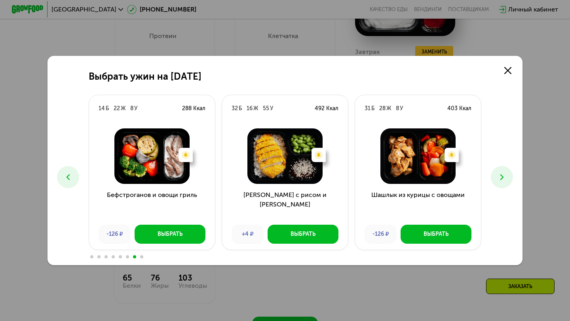
click at [65, 171] on button at bounding box center [68, 177] width 22 height 22
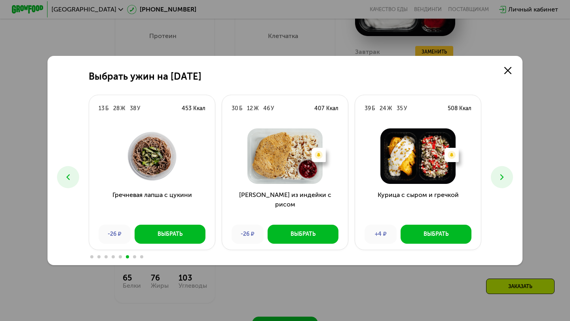
click at [65, 171] on button at bounding box center [68, 177] width 22 height 22
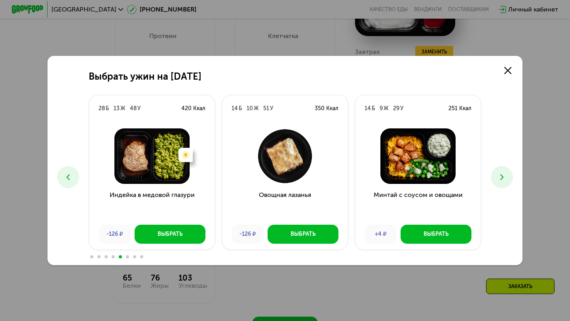
click at [65, 171] on button at bounding box center [68, 177] width 22 height 22
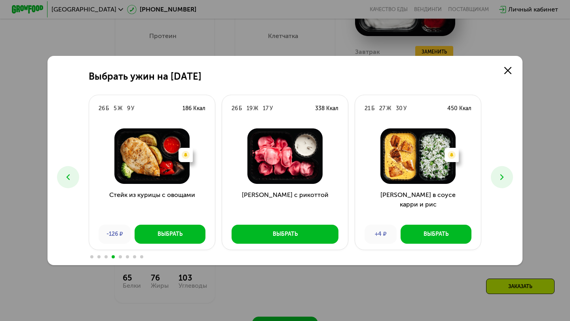
click at [65, 171] on button at bounding box center [68, 177] width 22 height 22
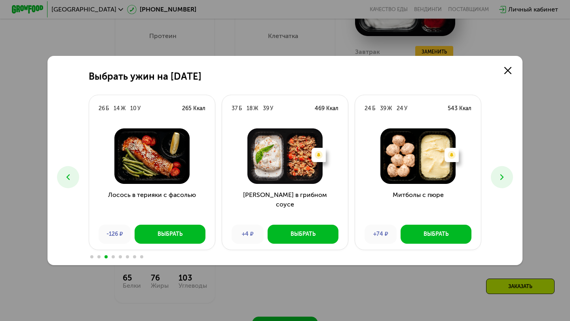
click at [63, 174] on icon at bounding box center [68, 177] width 10 height 10
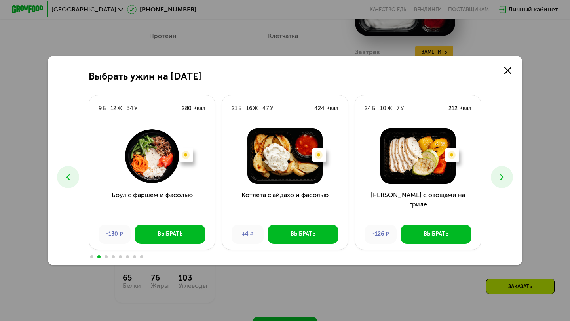
click at [71, 179] on icon at bounding box center [68, 177] width 10 height 10
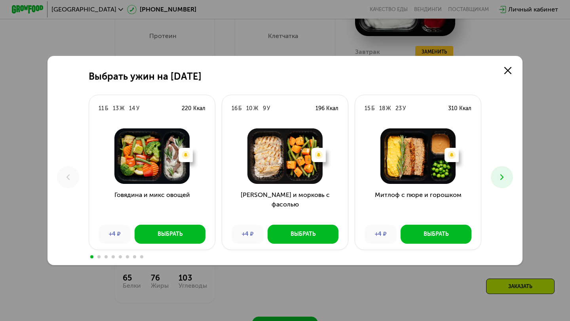
click at [505, 177] on icon at bounding box center [502, 177] width 10 height 10
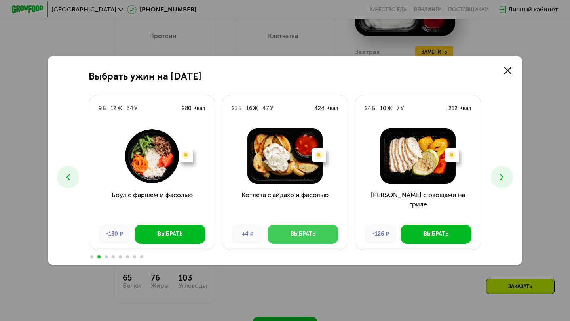
click at [302, 231] on div "Выбрать" at bounding box center [303, 234] width 25 height 8
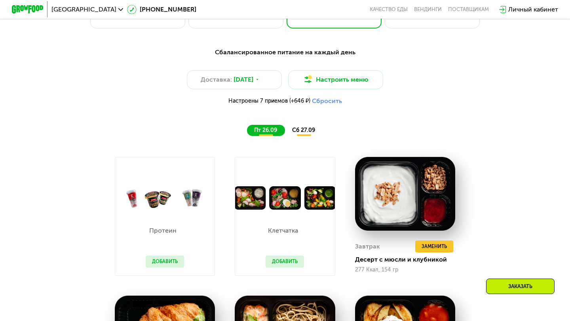
scroll to position [550, 0]
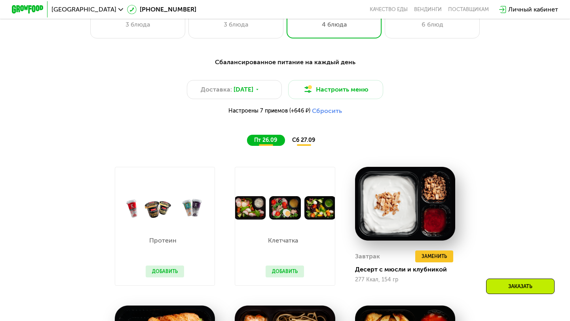
click at [304, 131] on div "Сбалансированное питание на каждый день Доставка: 25 сен, чт Настроить меню Нас…" at bounding box center [285, 101] width 469 height 88
click at [306, 139] on span "сб 27.09" at bounding box center [303, 140] width 23 height 7
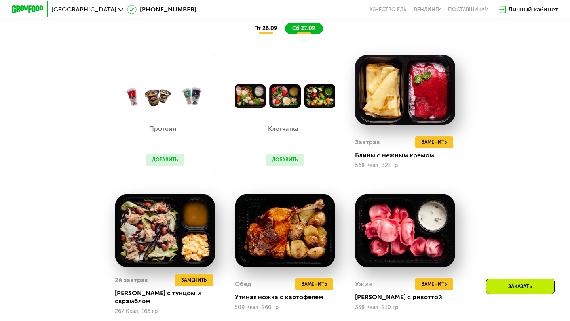
scroll to position [669, 0]
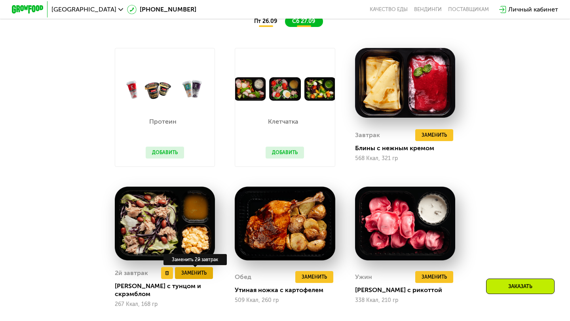
click at [192, 270] on span "Заменить" at bounding box center [193, 273] width 25 height 8
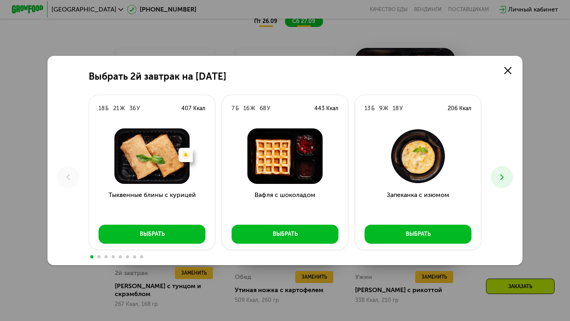
click at [503, 178] on icon at bounding box center [502, 177] width 10 height 10
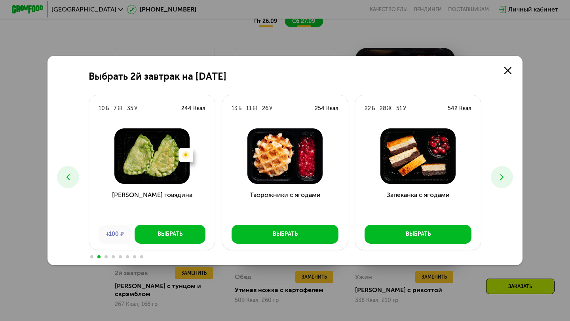
click at [503, 178] on icon at bounding box center [502, 177] width 10 height 10
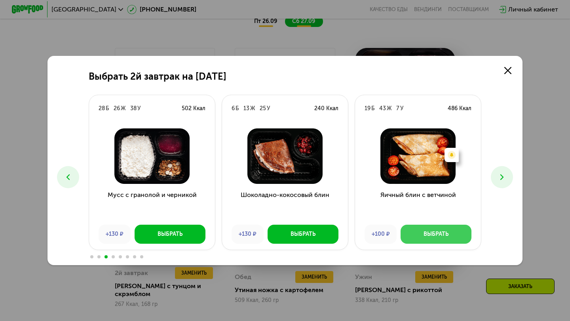
click at [424, 235] on div "Выбрать" at bounding box center [436, 234] width 25 height 8
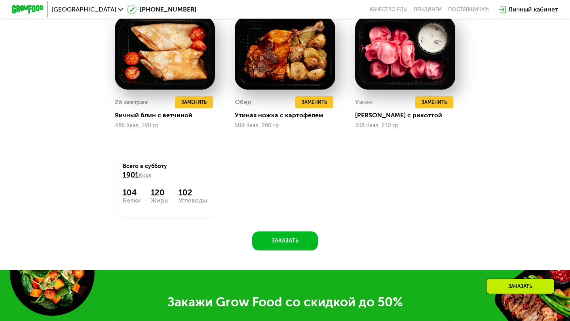
scroll to position [847, 0]
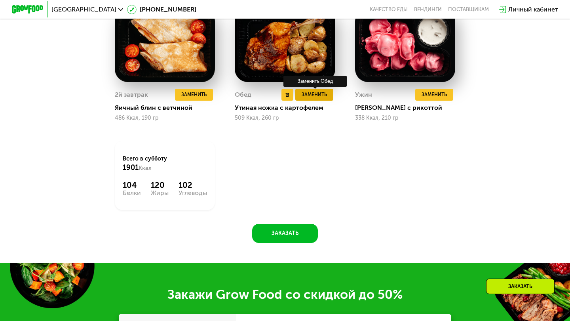
click at [317, 99] on button "Заменить" at bounding box center [314, 95] width 38 height 12
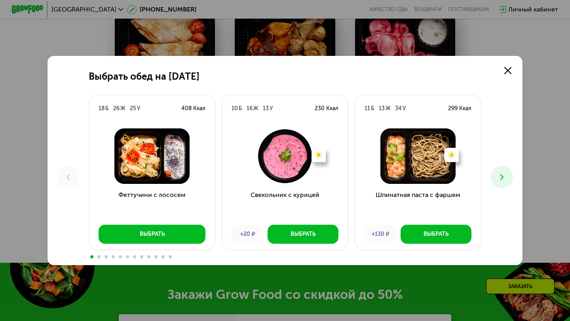
click at [506, 180] on icon at bounding box center [502, 177] width 10 height 10
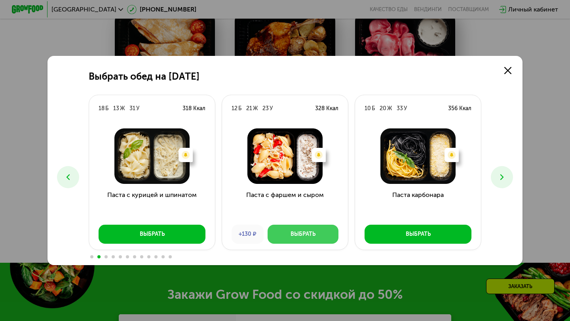
click at [312, 235] on div "Выбрать" at bounding box center [303, 234] width 25 height 8
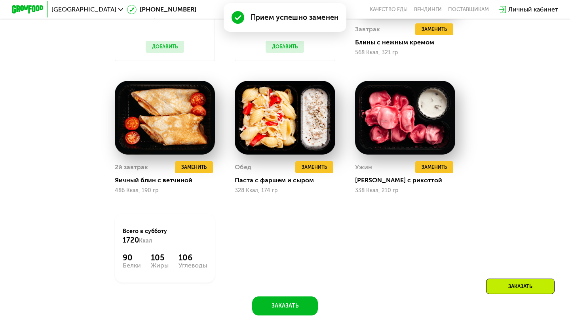
scroll to position [766, 0]
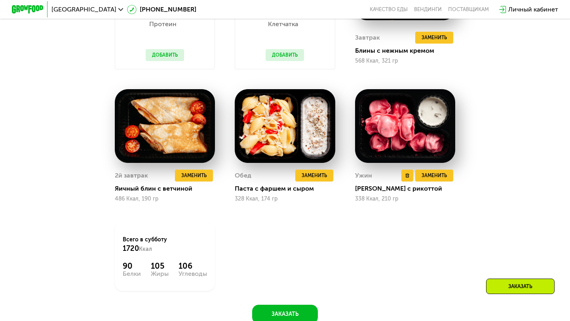
click at [418, 133] on img at bounding box center [405, 126] width 100 height 74
click at [435, 172] on span "Заменить" at bounding box center [434, 175] width 25 height 8
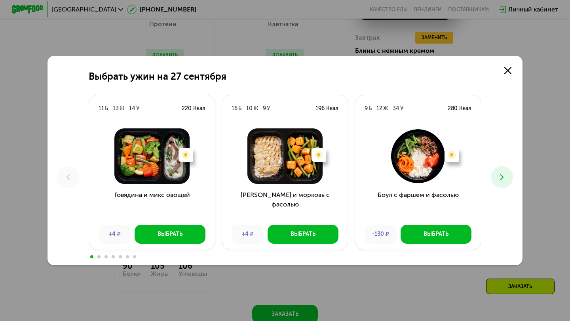
click at [506, 178] on icon at bounding box center [502, 177] width 10 height 10
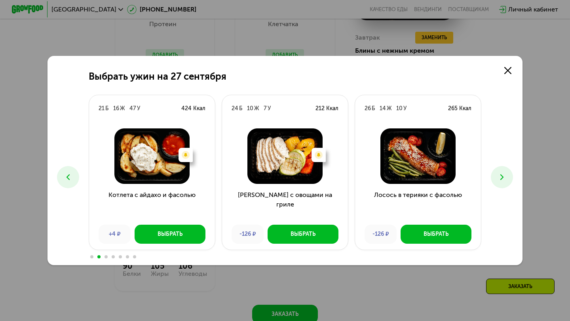
click at [506, 178] on icon at bounding box center [502, 177] width 10 height 10
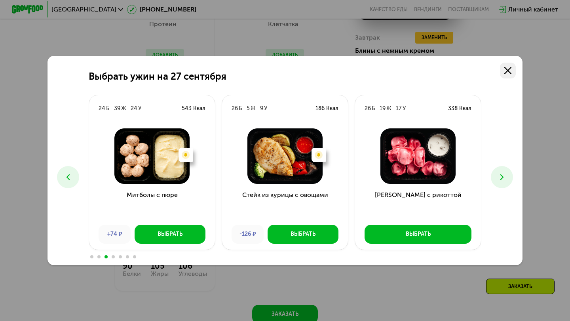
click at [508, 70] on use at bounding box center [507, 70] width 7 height 7
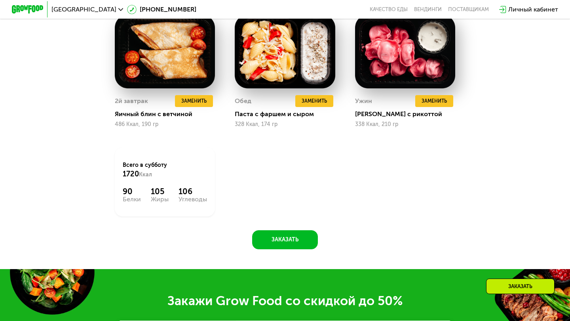
scroll to position [837, 0]
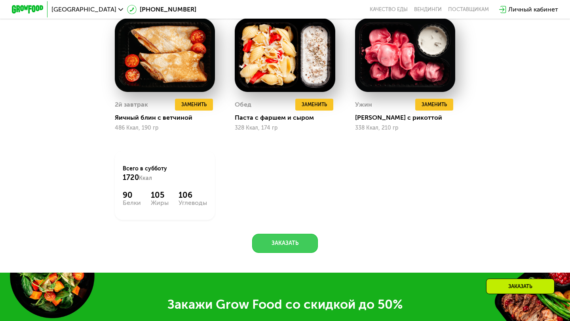
click at [275, 240] on button "Заказать" at bounding box center [285, 243] width 66 height 19
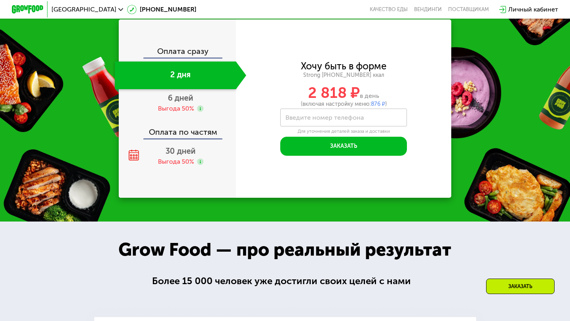
scroll to position [1125, 0]
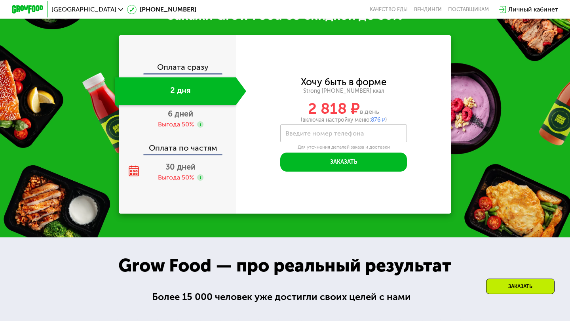
click at [184, 91] on div "2 дня" at bounding box center [175, 91] width 121 height 28
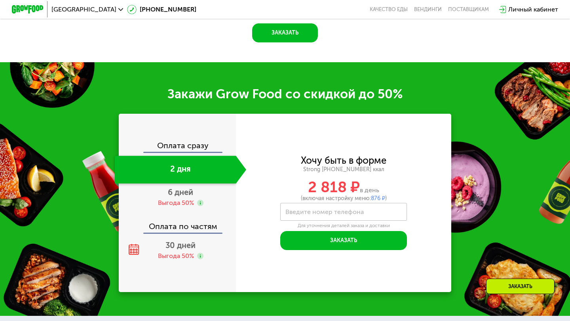
scroll to position [1045, 0]
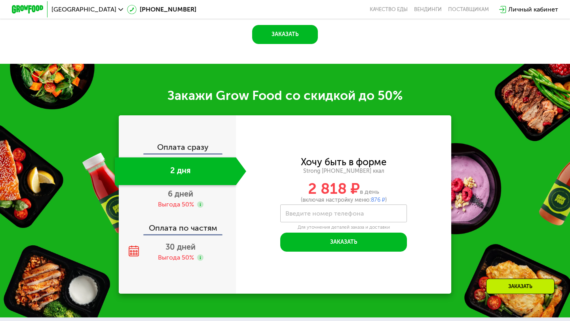
click at [201, 146] on div "Оплата сразу" at bounding box center [178, 148] width 116 height 10
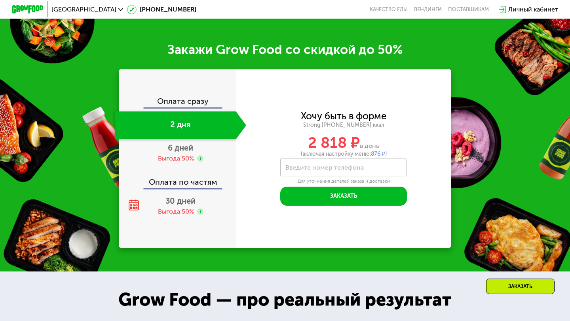
scroll to position [1092, 0]
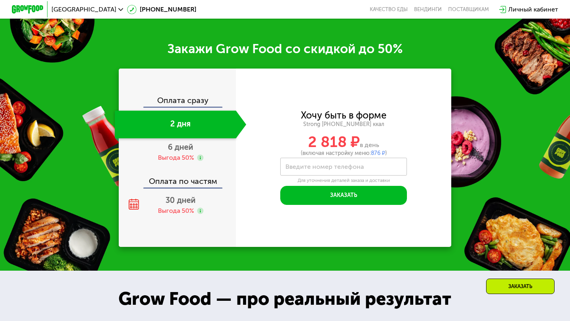
click at [533, 11] on div "Личный кабинет" at bounding box center [533, 10] width 50 height 10
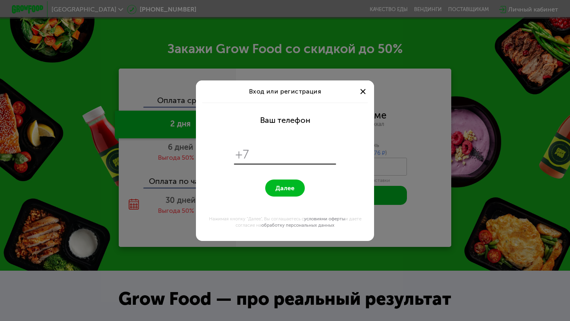
scroll to position [0, 0]
type input "**********"
click at [275, 189] on button "Далее" at bounding box center [285, 187] width 40 height 17
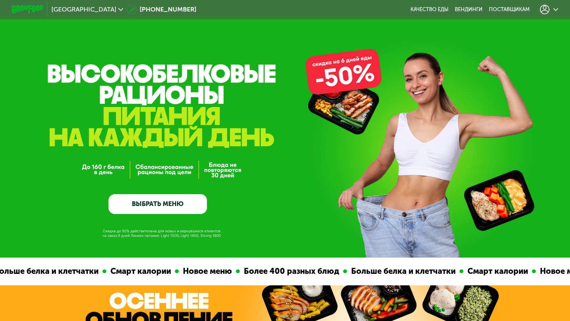
click at [554, 10] on icon at bounding box center [555, 9] width 5 height 5
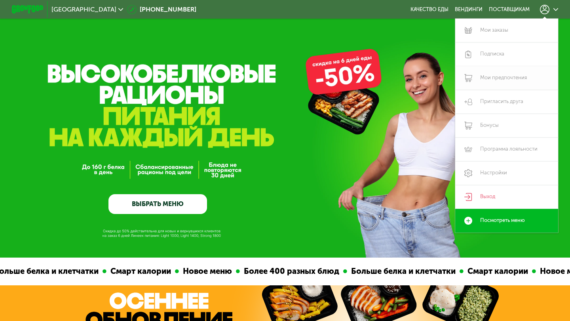
click at [489, 78] on link "Мои предпочтения" at bounding box center [506, 78] width 103 height 24
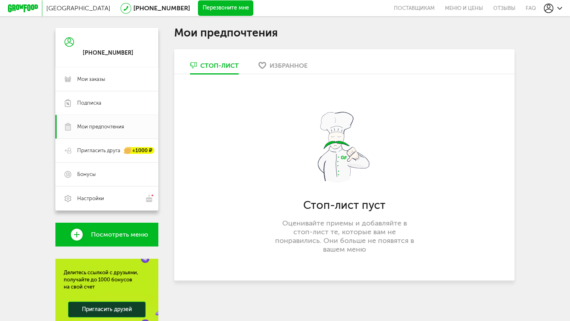
scroll to position [66, 0]
click at [99, 153] on span "Пригласить друга" at bounding box center [98, 150] width 43 height 7
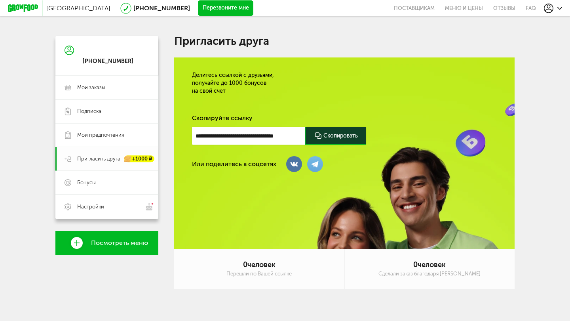
scroll to position [2, 0]
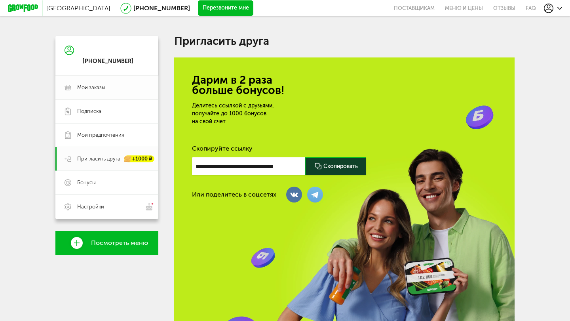
click at [87, 89] on span "Мои заказы" at bounding box center [91, 87] width 28 height 7
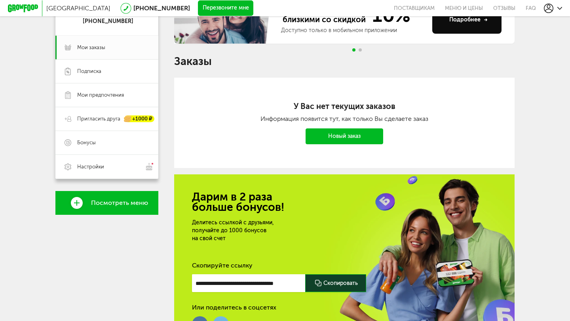
scroll to position [112, 0]
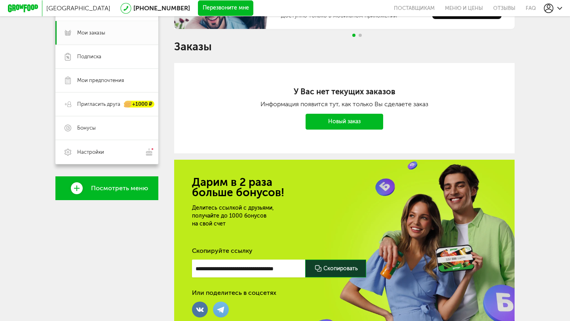
click at [354, 123] on link "Новый заказ" at bounding box center [345, 122] width 78 height 16
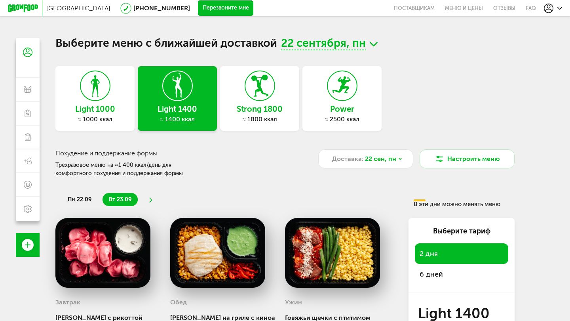
click at [269, 106] on h3 "Strong 1800" at bounding box center [259, 109] width 79 height 9
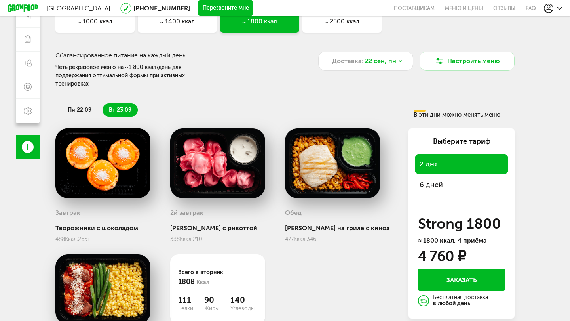
scroll to position [91, 0]
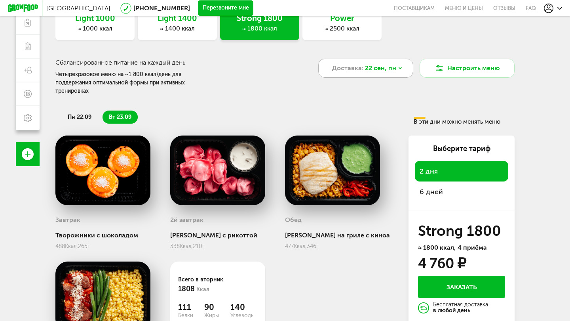
click at [379, 68] on span "22 сен, пн" at bounding box center [380, 68] width 31 height 10
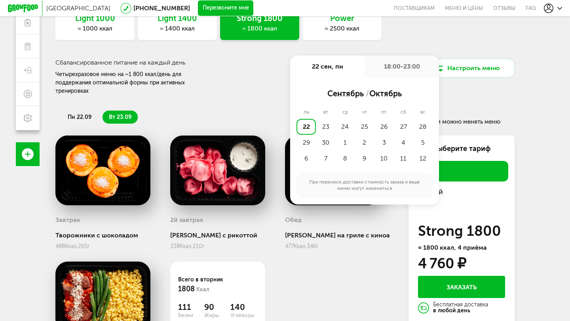
click at [379, 68] on div "18:00-23:00" at bounding box center [402, 66] width 74 height 22
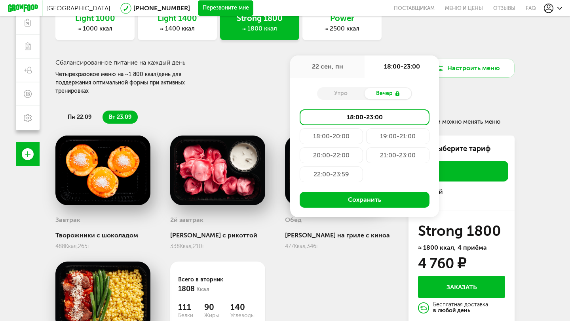
click at [379, 68] on div "18:00-23:00" at bounding box center [402, 66] width 74 height 22
click at [406, 57] on div "18:00-23:00" at bounding box center [402, 66] width 74 height 22
click at [424, 40] on div "Light 1000 ≈ 1000 ккал Light 1400 ≈ 1400 ккал Strong 1800 ≈ 1800 ккал Power ≈ 2…" at bounding box center [284, 9] width 459 height 68
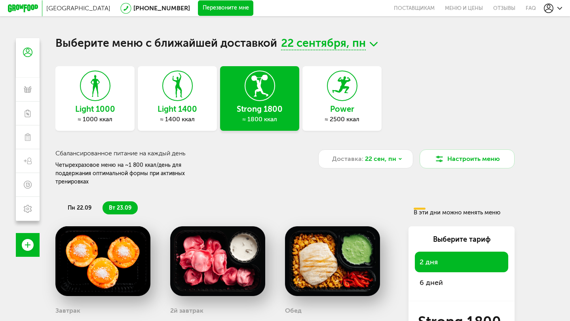
scroll to position [0, 0]
click at [396, 157] on div "Доставка: 22 сен, пн" at bounding box center [365, 158] width 95 height 19
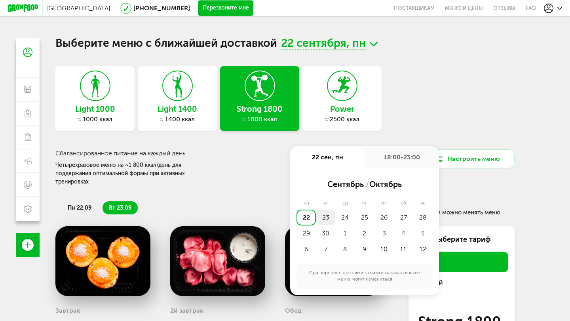
click at [325, 214] on div "23" at bounding box center [325, 217] width 19 height 16
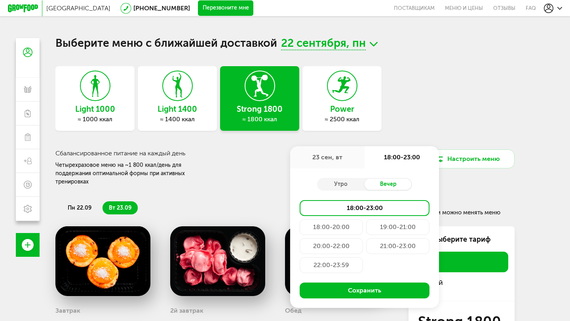
click at [344, 211] on div "18:00-23:00" at bounding box center [365, 208] width 130 height 16
click at [355, 285] on button "Сохранить" at bounding box center [365, 290] width 130 height 16
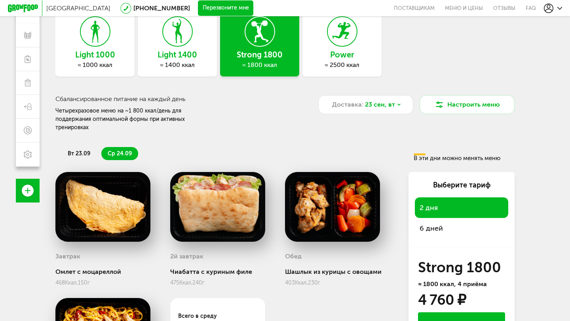
scroll to position [51, 0]
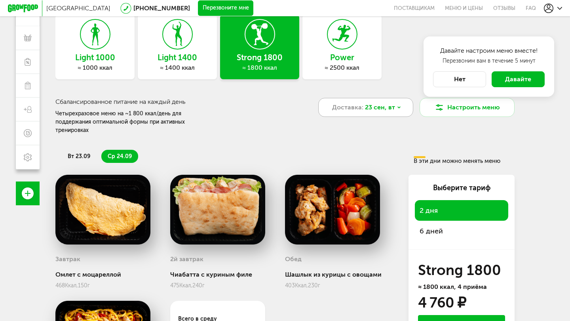
click at [363, 108] on div "Доставка: 23 сен, вт" at bounding box center [365, 107] width 95 height 19
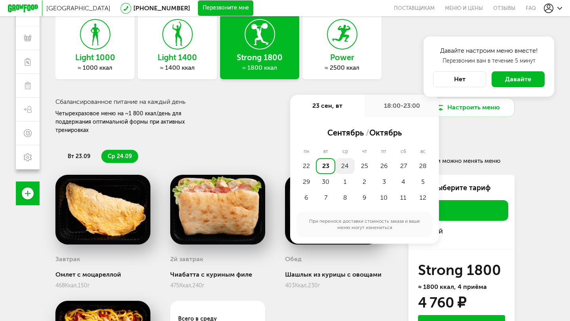
click at [342, 163] on div "24" at bounding box center [344, 166] width 19 height 16
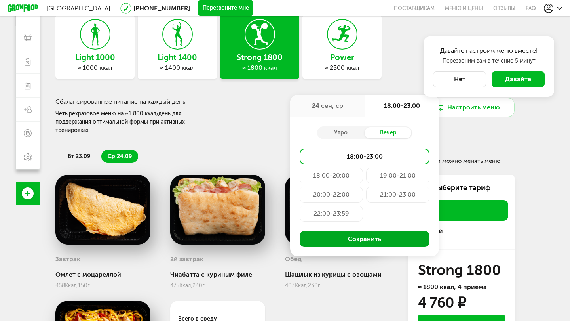
click at [346, 239] on button "Сохранить" at bounding box center [365, 239] width 130 height 16
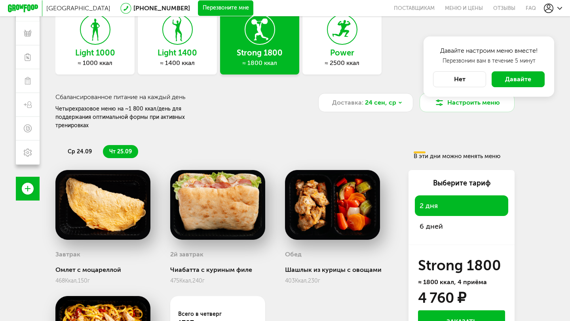
scroll to position [56, 0]
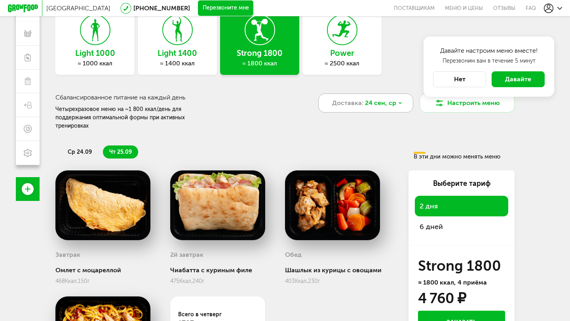
click at [380, 104] on span "24 сен, ср" at bounding box center [380, 103] width 31 height 10
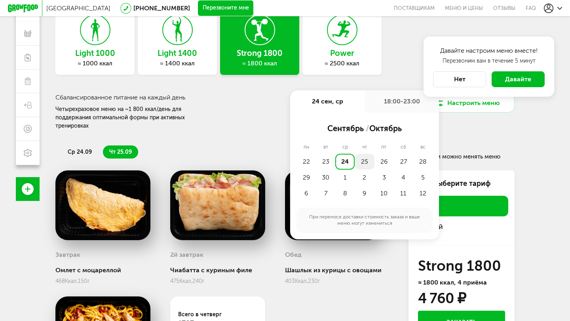
click at [362, 159] on div "25" at bounding box center [364, 162] width 19 height 16
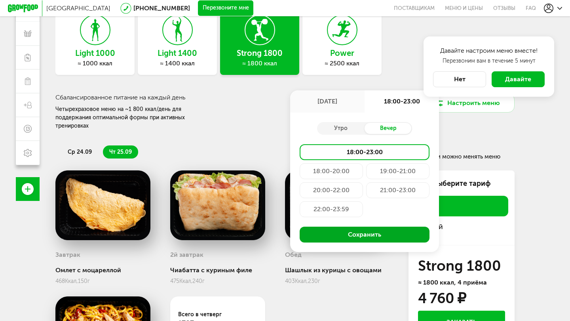
click at [346, 236] on button "Сохранить" at bounding box center [365, 234] width 130 height 16
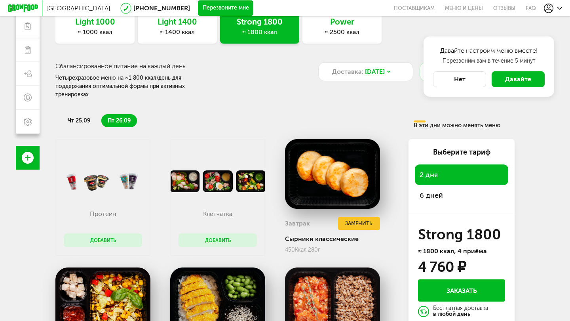
scroll to position [94, 0]
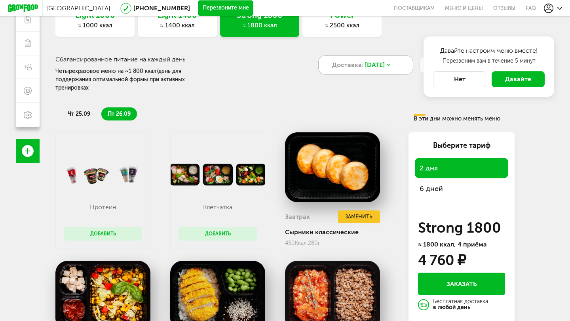
click at [395, 65] on div "Доставка: 25 сен, чт" at bounding box center [365, 64] width 95 height 19
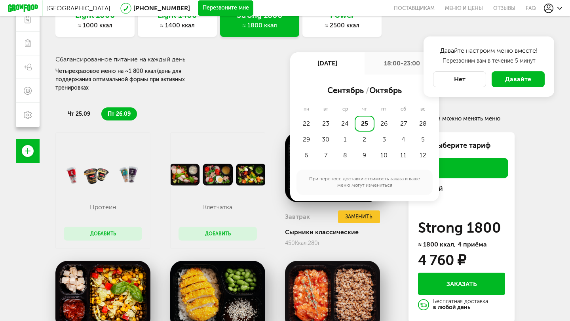
click at [401, 36] on div "Light 1000 ≈ 1000 ккал Light 1400 ≈ 1400 ккал Strong 1800 ≈ 1800 ккал Power ≈ 2…" at bounding box center [284, 4] width 459 height 65
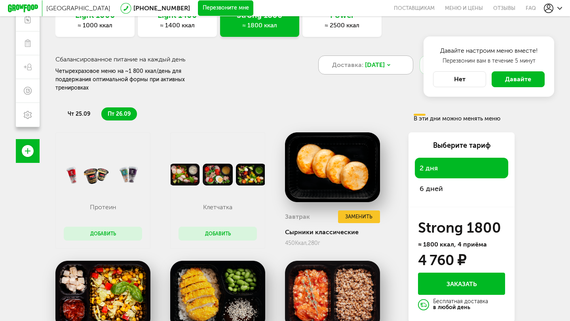
click at [378, 73] on div "Доставка: 25 сен, чт" at bounding box center [365, 64] width 95 height 19
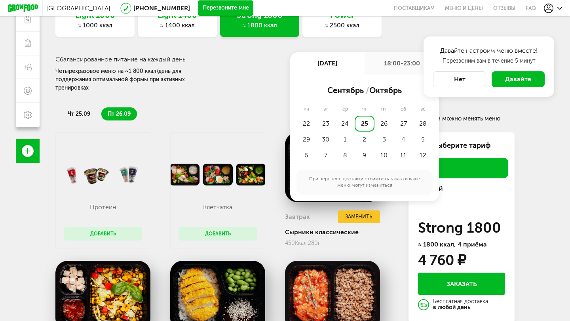
click at [468, 82] on button "Нет" at bounding box center [459, 79] width 53 height 16
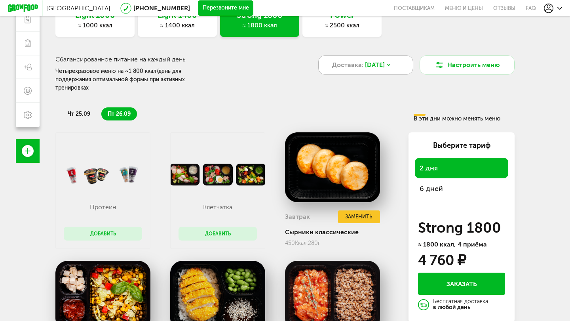
click at [391, 64] on icon at bounding box center [388, 65] width 5 height 5
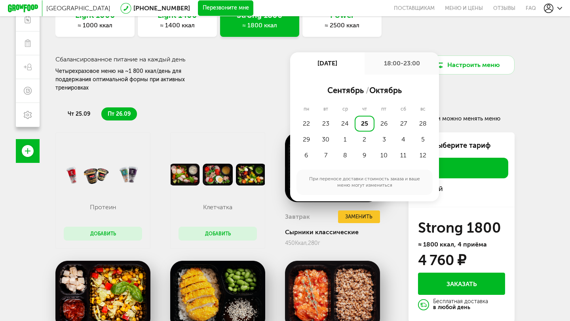
click at [395, 64] on div "18:00-23:00" at bounding box center [402, 63] width 74 height 22
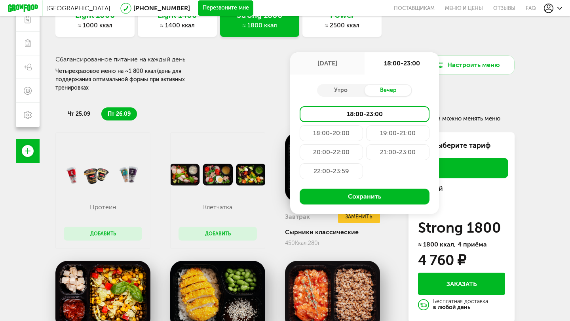
click at [347, 62] on div "25 сен, чт" at bounding box center [327, 63] width 74 height 22
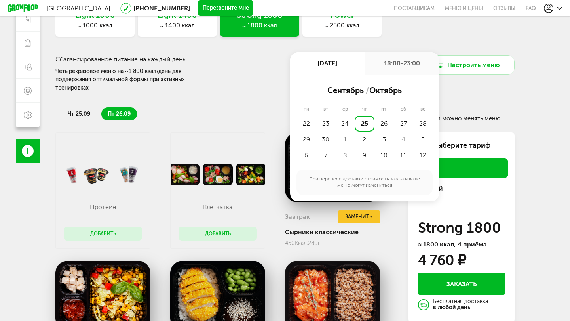
click at [391, 64] on div "18:00-23:00" at bounding box center [402, 63] width 74 height 22
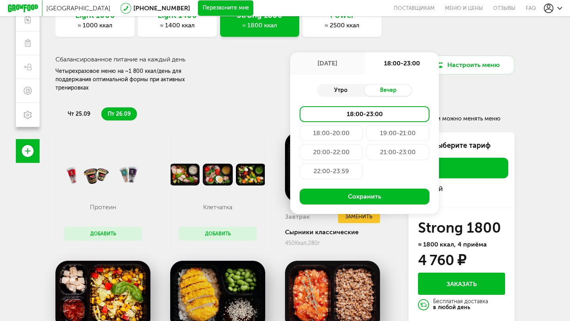
click at [344, 90] on div "Утро" at bounding box center [341, 90] width 48 height 11
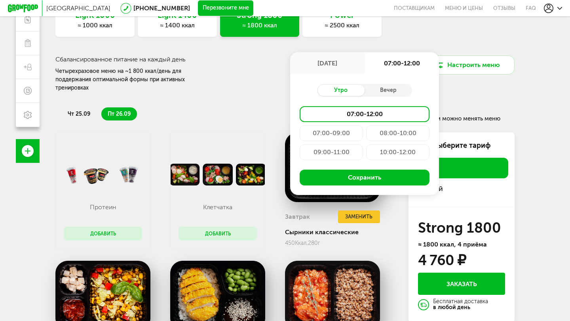
click at [385, 131] on div "08:00-10:00" at bounding box center [397, 133] width 63 height 16
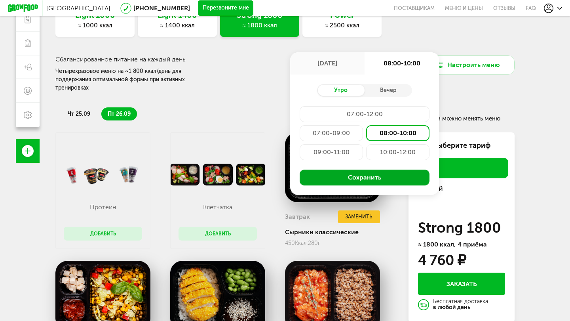
click at [355, 177] on button "Сохранить" at bounding box center [365, 177] width 130 height 16
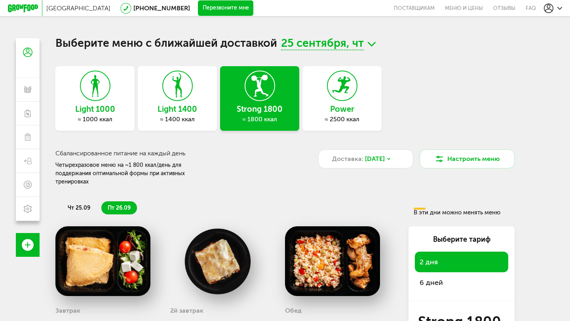
scroll to position [0, 0]
click at [473, 152] on button "Настроить меню" at bounding box center [467, 158] width 95 height 19
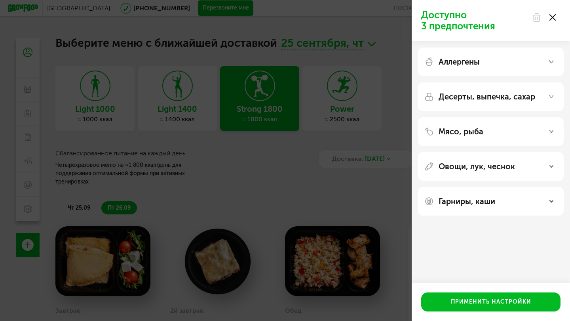
click at [466, 62] on p "Аллергены" at bounding box center [459, 62] width 41 height 10
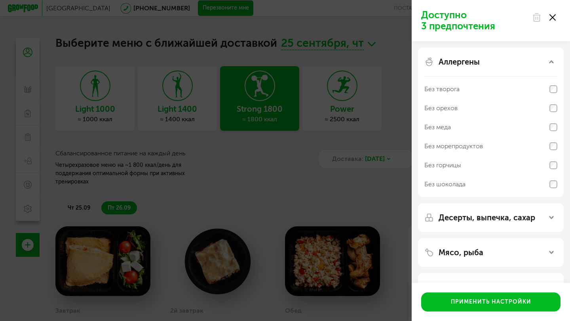
click at [473, 146] on div "Без морепродуктов" at bounding box center [453, 146] width 59 height 10
click at [485, 62] on div "Аллергены" at bounding box center [490, 62] width 133 height 10
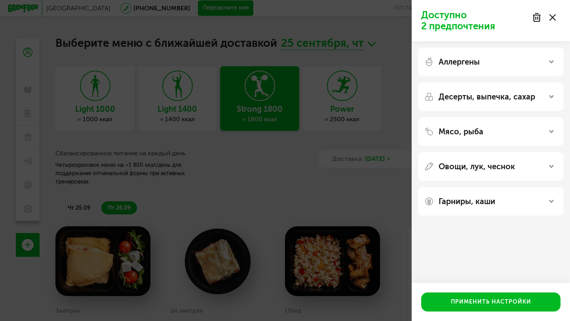
click at [490, 133] on div "Мясо, рыба" at bounding box center [490, 132] width 133 height 10
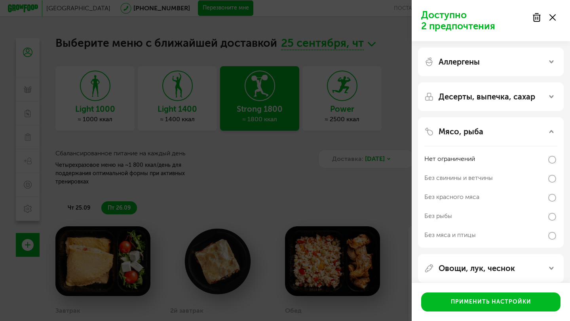
click at [457, 238] on div "Без мяса и птицы" at bounding box center [449, 235] width 51 height 10
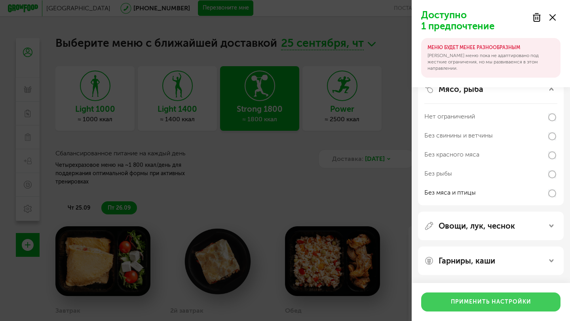
scroll to position [86, 0]
click at [458, 302] on button "Применить настройки" at bounding box center [490, 301] width 139 height 19
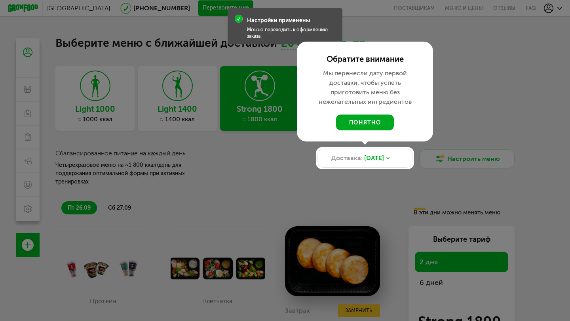
click at [368, 124] on button "понятно" at bounding box center [365, 122] width 58 height 16
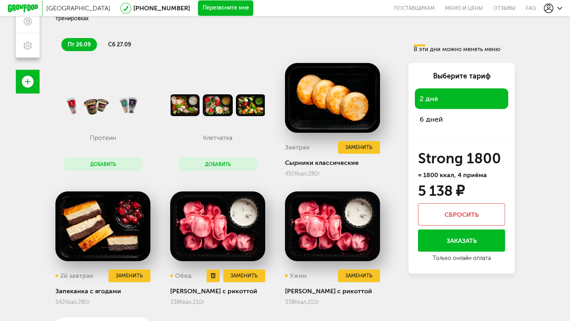
scroll to position [158, 0]
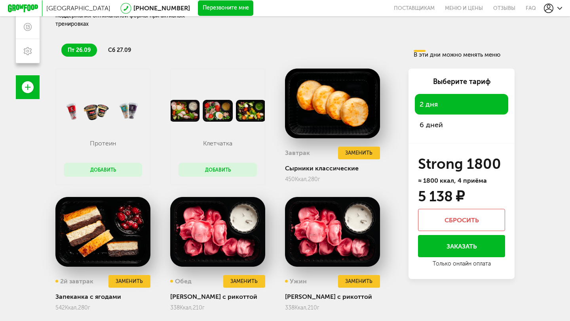
click at [427, 127] on span "6 дней" at bounding box center [462, 124] width 84 height 11
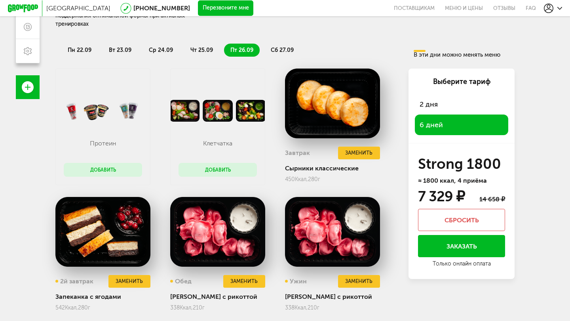
click at [435, 109] on span "2 дня" at bounding box center [462, 104] width 84 height 11
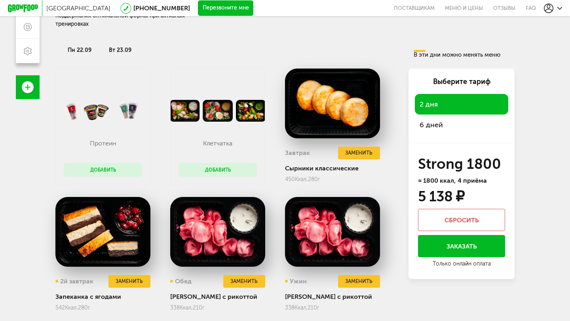
click at [433, 125] on span "6 дней" at bounding box center [462, 124] width 84 height 11
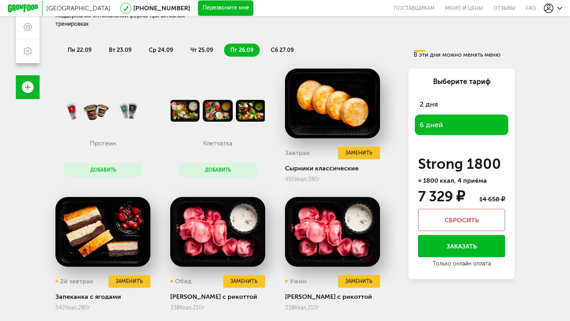
click at [430, 105] on span "2 дня" at bounding box center [462, 104] width 84 height 11
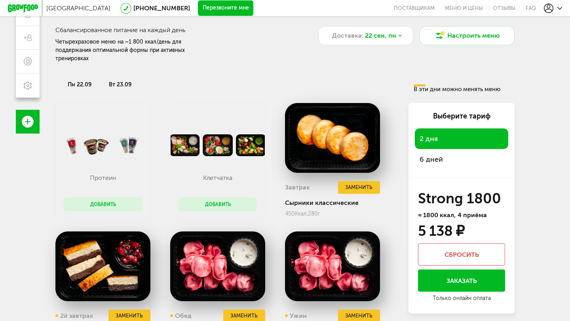
scroll to position [128, 0]
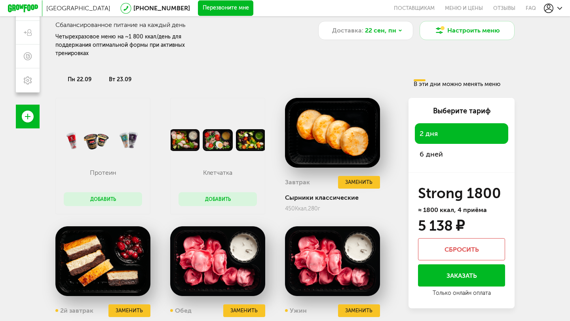
click at [73, 82] on span "пн 22.09" at bounding box center [80, 79] width 24 height 7
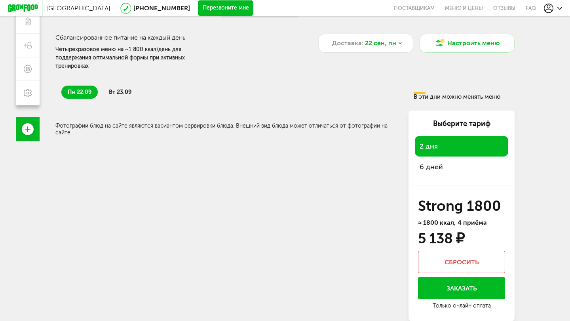
scroll to position [115, 0]
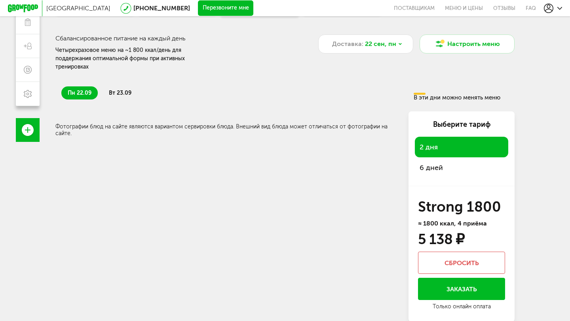
click at [122, 90] on span "вт 23.09" at bounding box center [120, 92] width 23 height 7
click at [87, 91] on span "пн 22.09" at bounding box center [80, 92] width 24 height 7
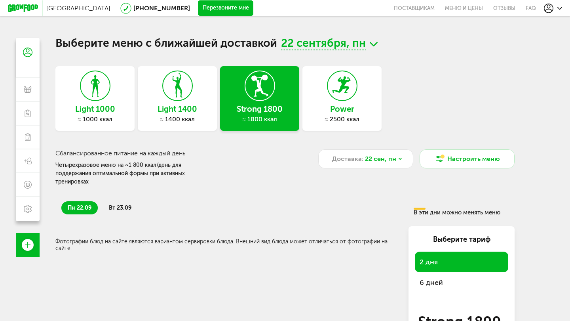
scroll to position [0, 0]
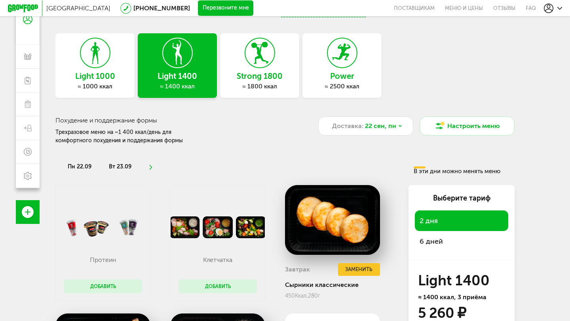
scroll to position [34, 0]
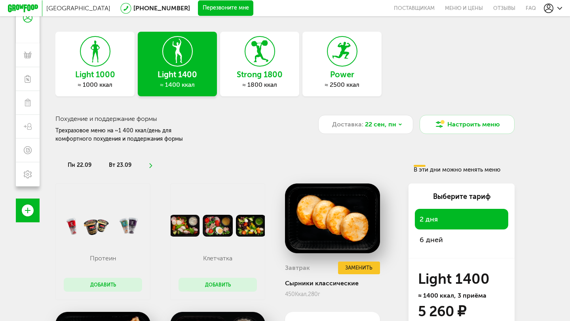
click at [242, 73] on h3 "Strong 1800" at bounding box center [259, 74] width 79 height 9
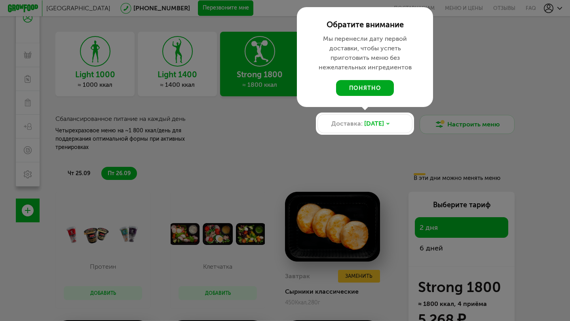
click at [367, 87] on button "понятно" at bounding box center [365, 88] width 58 height 16
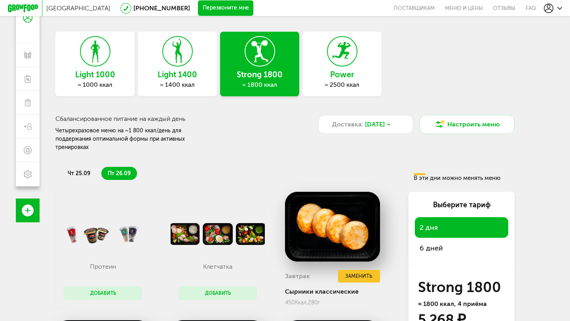
click at [185, 62] on icon at bounding box center [177, 51] width 29 height 30
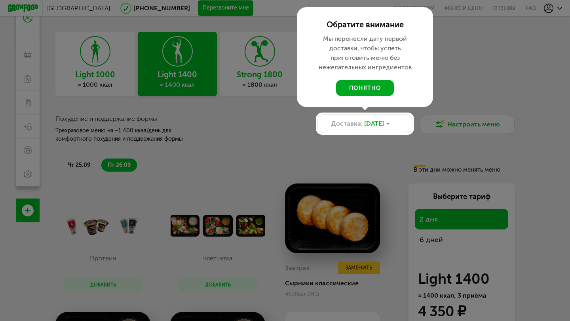
click at [374, 89] on button "понятно" at bounding box center [365, 88] width 58 height 16
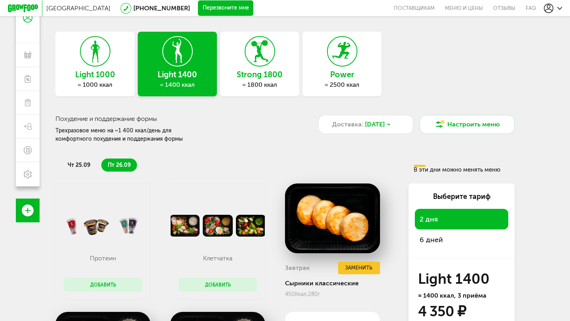
click at [256, 64] on icon at bounding box center [259, 51] width 29 height 30
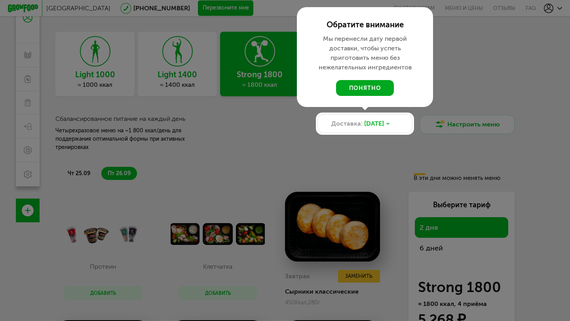
click at [354, 84] on button "понятно" at bounding box center [365, 88] width 58 height 16
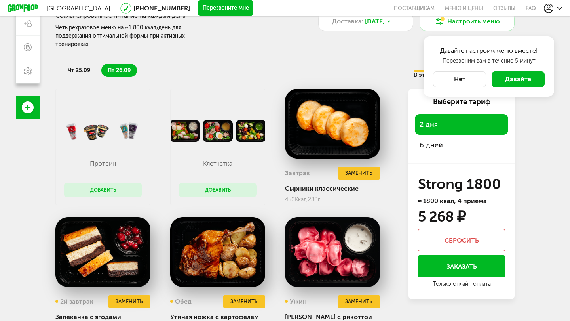
scroll to position [121, 0]
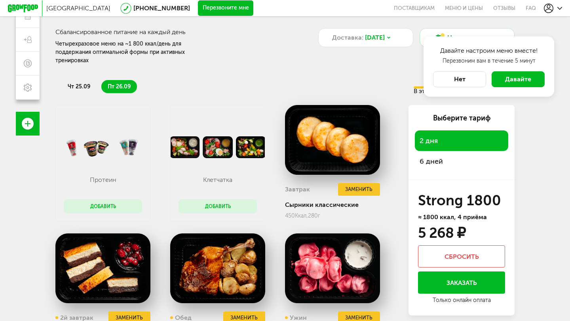
click at [462, 77] on button "Нет" at bounding box center [459, 79] width 53 height 16
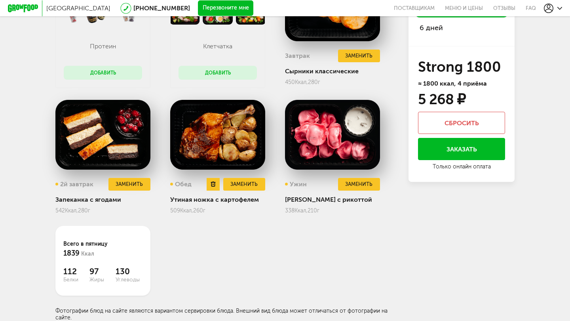
scroll to position [255, 0]
click at [232, 187] on button "Заменить" at bounding box center [244, 184] width 42 height 13
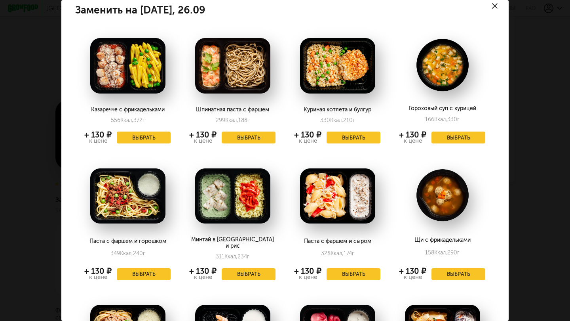
scroll to position [12, 0]
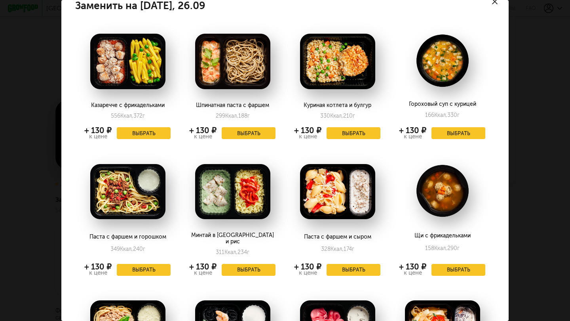
click at [137, 264] on button "Выбрать" at bounding box center [144, 270] width 54 height 12
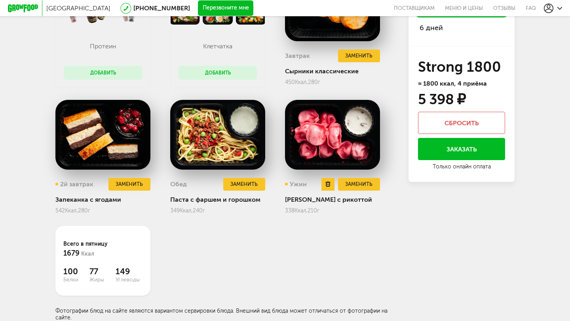
scroll to position [255, 0]
click at [128, 184] on button "Заменить" at bounding box center [129, 184] width 42 height 13
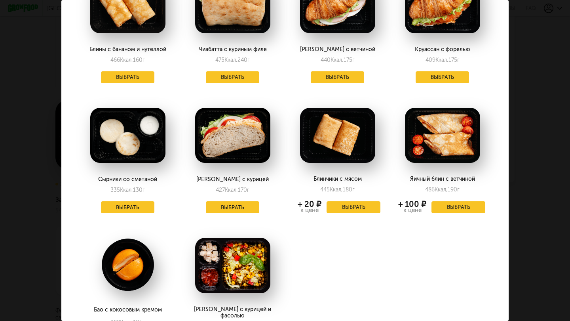
scroll to position [431, 0]
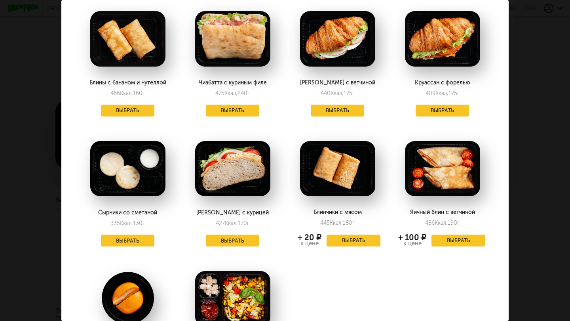
click at [119, 105] on button "Выбрать" at bounding box center [128, 111] width 54 height 12
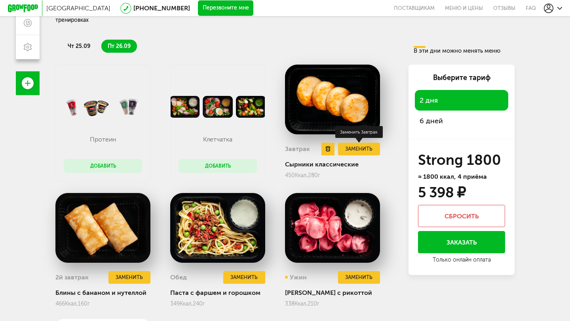
scroll to position [158, 0]
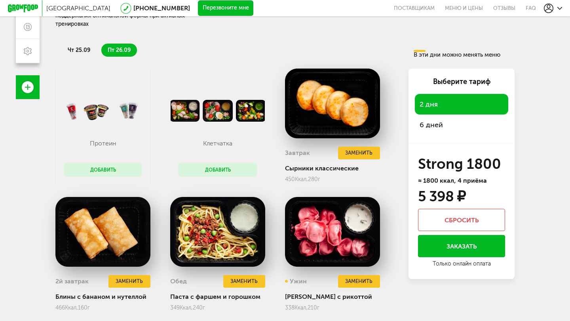
click at [88, 47] on span "чт 25.09" at bounding box center [79, 50] width 23 height 7
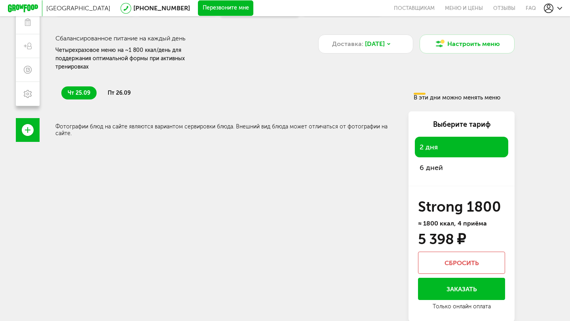
click at [166, 153] on div "Всего в четверг 0 Ккал 0 Белки 0 Жиры 0 Углеводы Фотографии блюд на сайте являю…" at bounding box center [284, 216] width 459 height 210
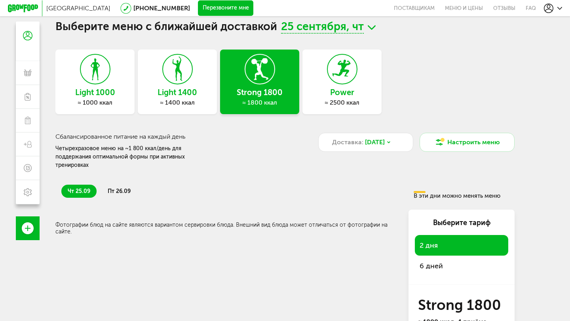
scroll to position [19, 0]
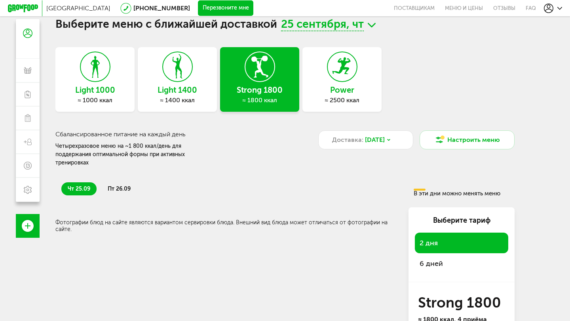
click at [111, 184] on li "пт 26.09" at bounding box center [119, 188] width 36 height 13
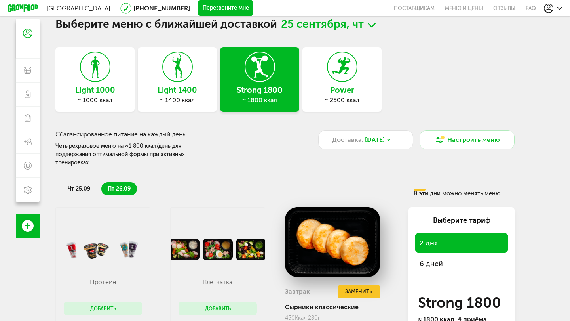
click at [78, 189] on span "чт 25.09" at bounding box center [79, 188] width 23 height 7
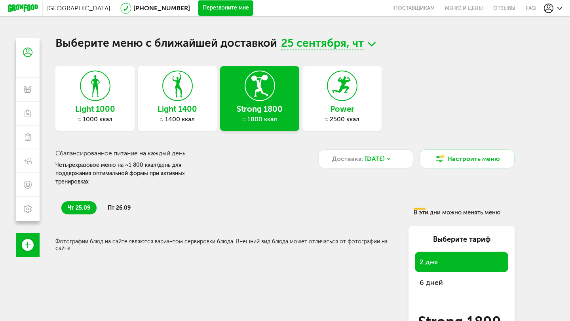
scroll to position [0, 0]
click at [13, 8] on icon at bounding box center [23, 8] width 30 height 8
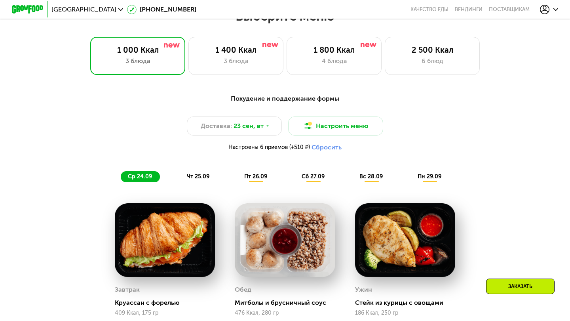
scroll to position [506, 0]
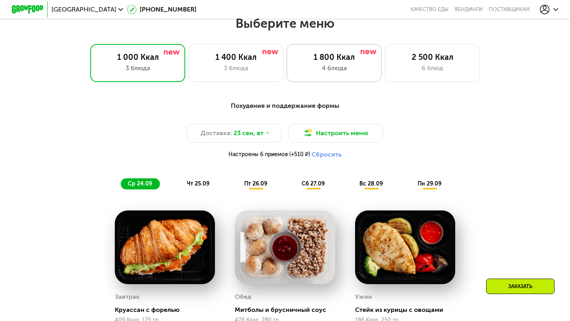
click at [324, 69] on div "4 блюда" at bounding box center [334, 68] width 78 height 10
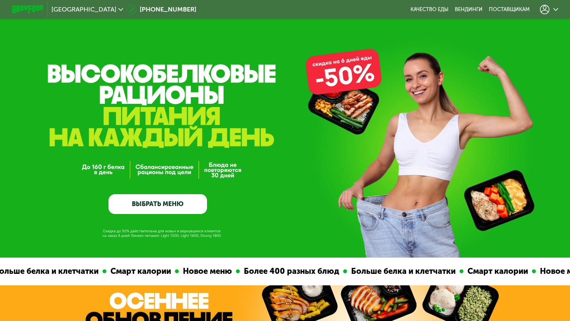
scroll to position [0, 0]
click at [552, 13] on div at bounding box center [549, 10] width 18 height 10
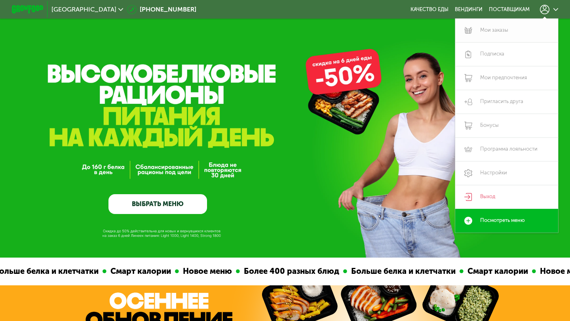
click at [511, 29] on link "Мои заказы" at bounding box center [506, 31] width 103 height 24
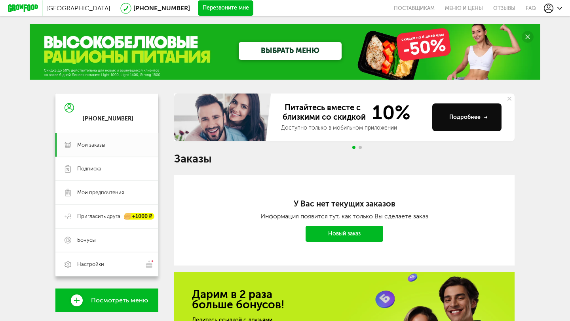
click at [357, 228] on link "Новый заказ" at bounding box center [345, 234] width 78 height 16
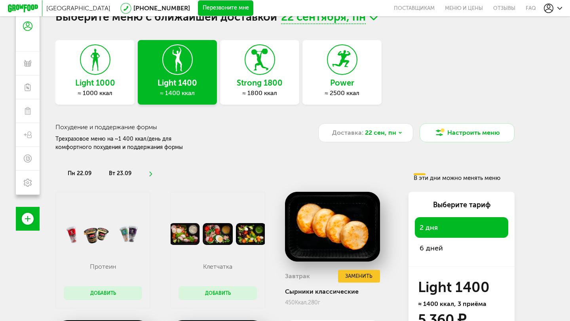
scroll to position [25, 0]
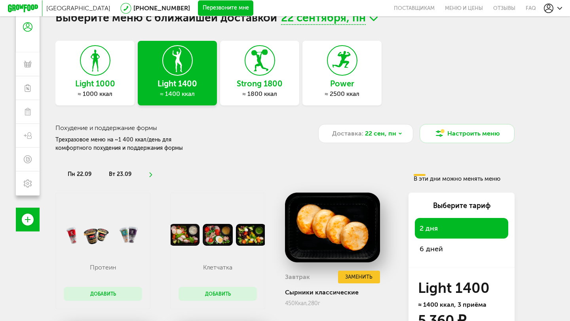
click at [272, 64] on icon at bounding box center [259, 61] width 29 height 30
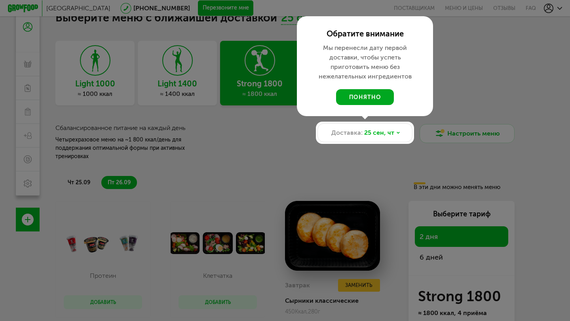
click at [374, 98] on button "понятно" at bounding box center [365, 97] width 58 height 16
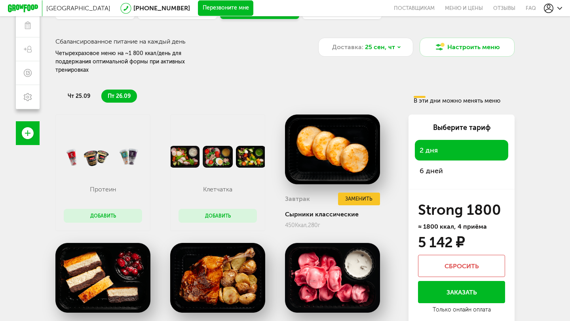
scroll to position [110, 0]
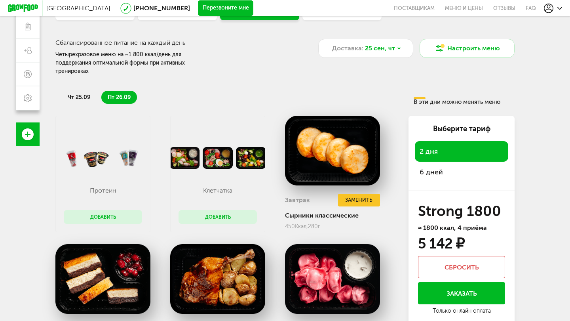
click at [82, 96] on span "чт 25.09" at bounding box center [79, 97] width 23 height 7
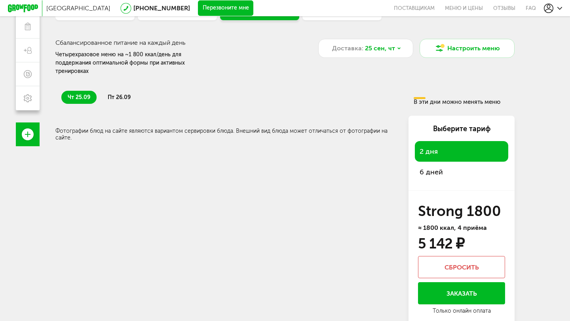
click at [116, 97] on span "пт 26.09" at bounding box center [119, 97] width 23 height 7
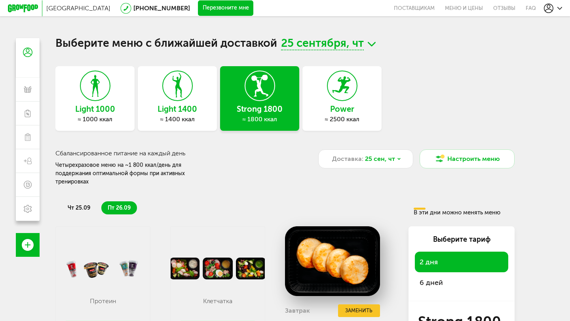
scroll to position [0, 0]
